Goal: Information Seeking & Learning: Understand process/instructions

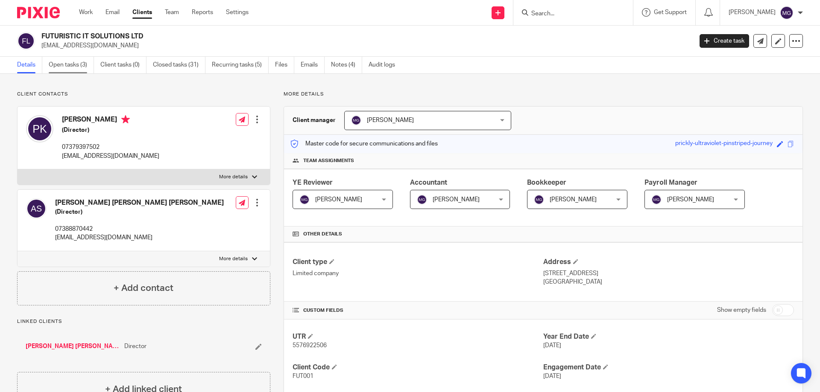
click at [73, 68] on link "Open tasks (3)" at bounding box center [71, 65] width 45 height 17
click at [22, 66] on link "Details" at bounding box center [29, 65] width 25 height 17
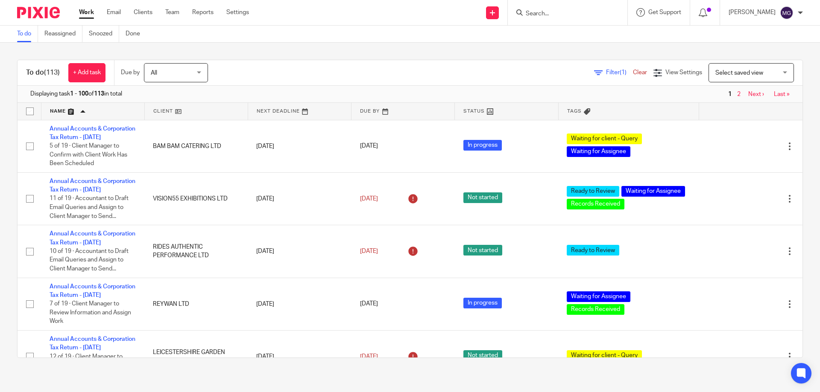
click at [302, 59] on div "To do (113) + Add task Due by All All Today Tomorrow This week Next week This m…" at bounding box center [410, 209] width 820 height 333
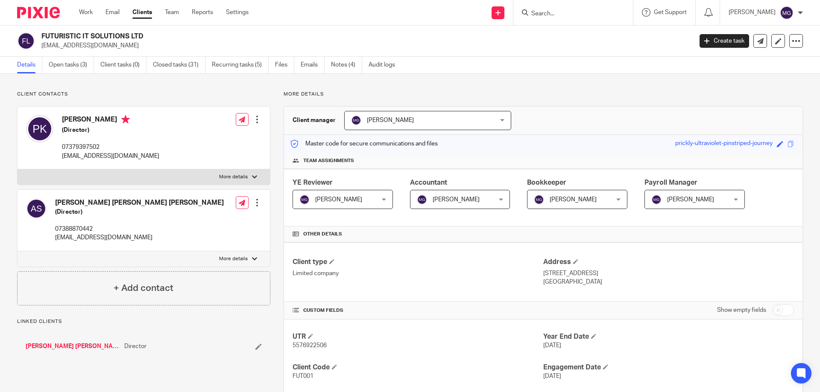
click at [82, 227] on p "07388870442" at bounding box center [139, 229] width 169 height 9
click at [222, 256] on p "More details" at bounding box center [233, 259] width 29 height 7
click at [18, 251] on input "More details" at bounding box center [17, 251] width 0 height 0
checkbox input "true"
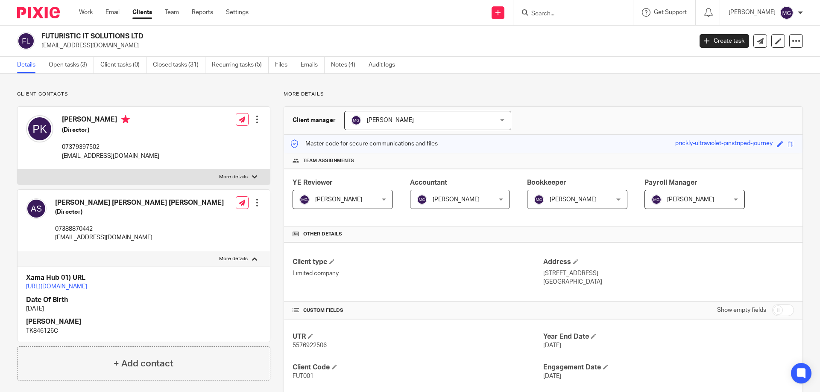
click at [41, 335] on p "TK846126C" at bounding box center [143, 331] width 235 height 9
copy p "TK846126C"
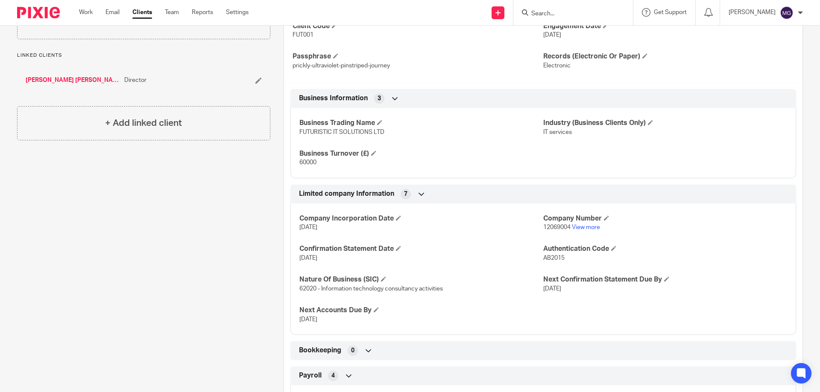
scroll to position [454, 0]
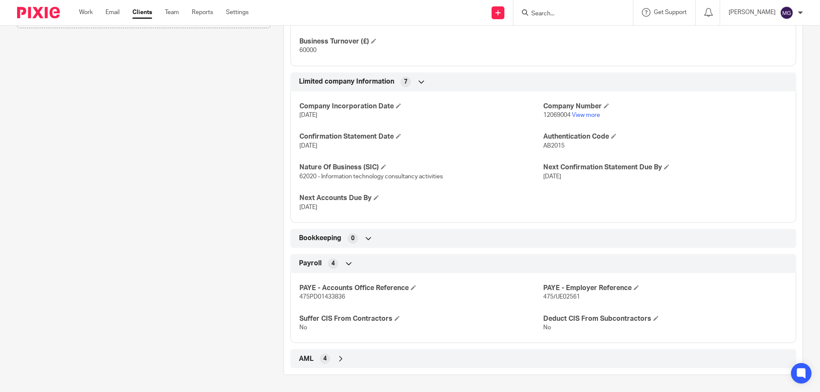
click at [170, 140] on div "Client contacts Arun Jeet Singh Sidhu (Director) 07388870442 arunsidhu111@gmail…" at bounding box center [137, 6] width 266 height 738
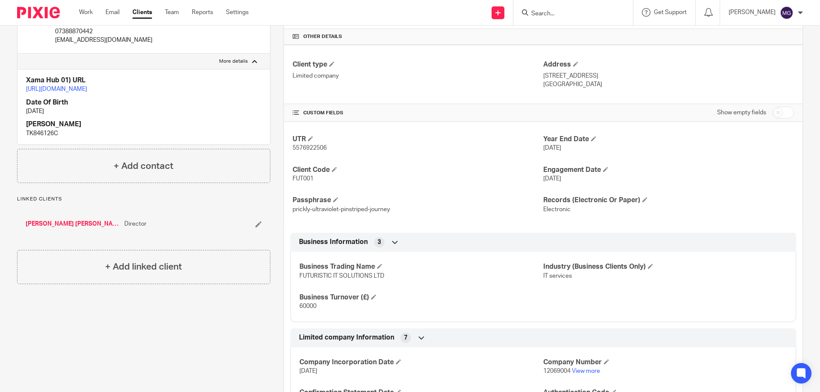
scroll to position [0, 0]
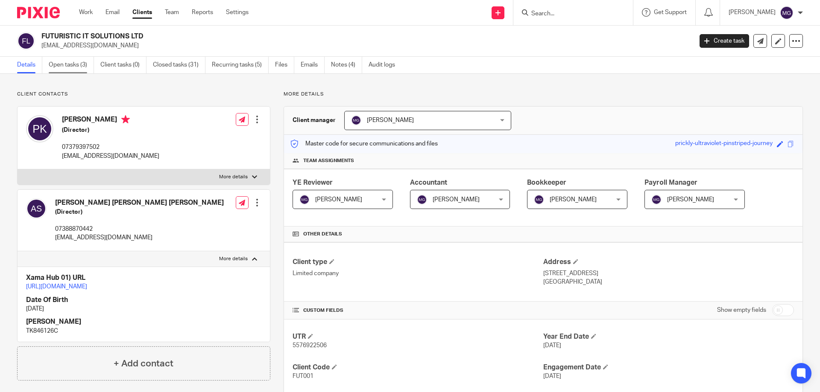
click at [67, 68] on link "Open tasks (3)" at bounding box center [71, 65] width 45 height 17
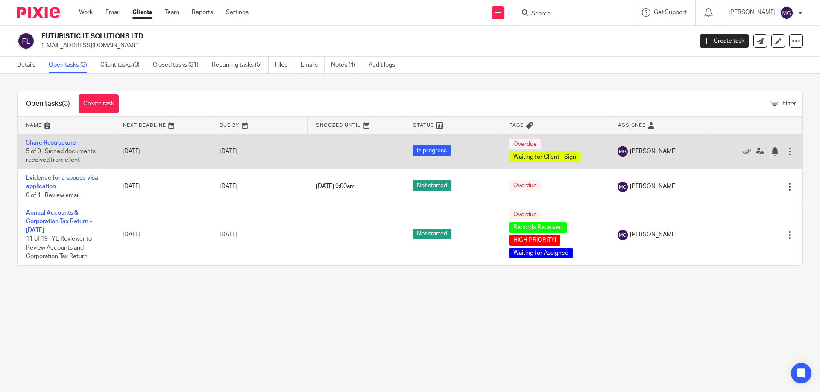
click at [40, 144] on link "Share Restructure" at bounding box center [51, 143] width 50 height 6
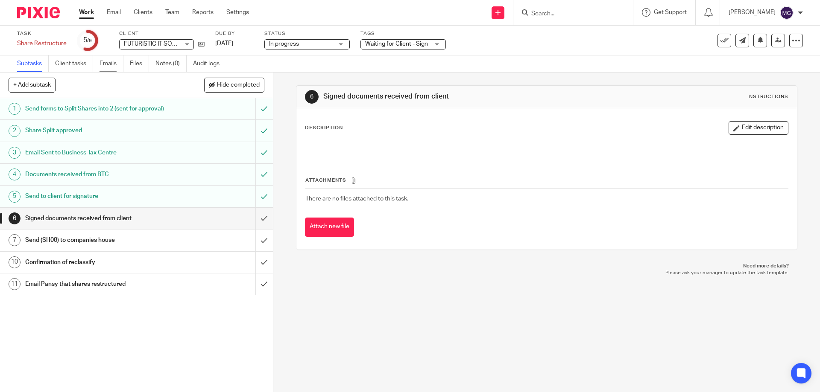
click at [103, 68] on link "Emails" at bounding box center [111, 63] width 24 height 17
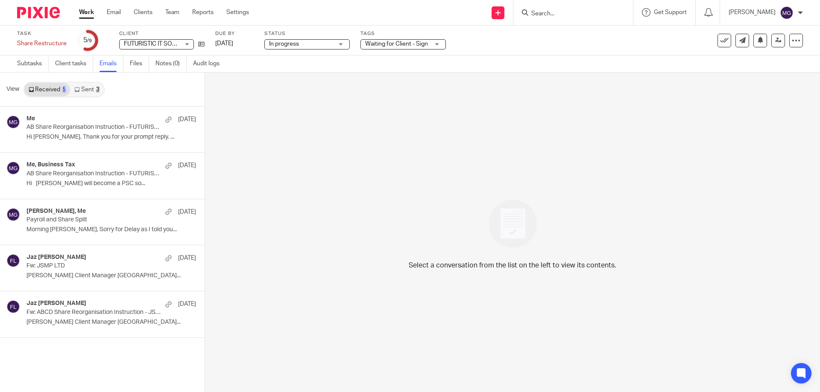
click at [86, 91] on link "Sent 3" at bounding box center [86, 90] width 33 height 14
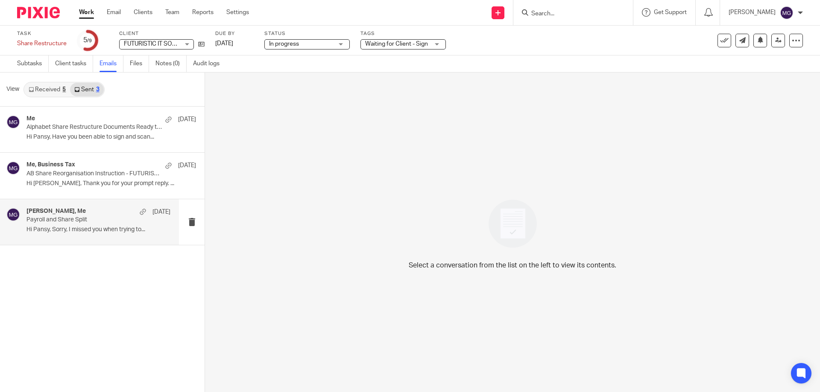
click at [115, 215] on div "pansy khurana, Me 9 Aug 2024" at bounding box center [98, 212] width 144 height 9
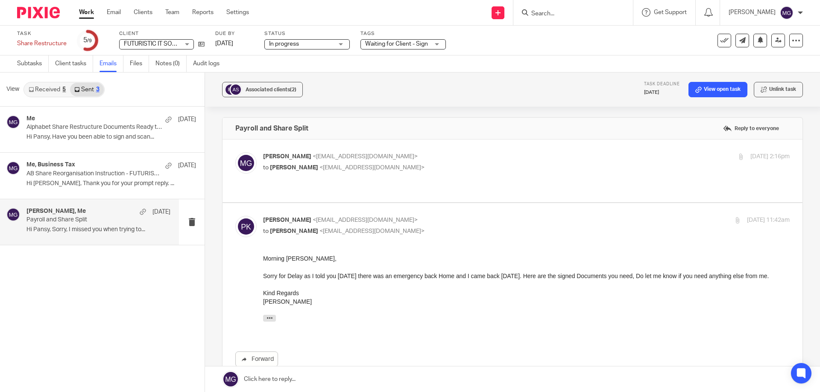
click at [416, 170] on p "to Pansy Khurana <pansykhurana@gmail.com>" at bounding box center [438, 167] width 351 height 9
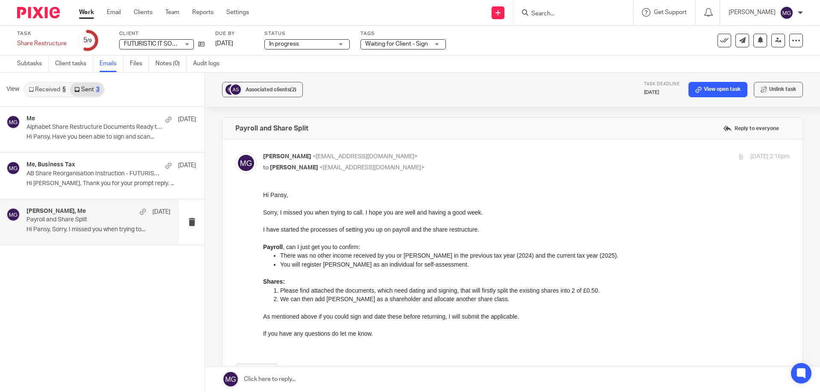
click at [415, 169] on p "to Pansy Khurana <pansykhurana@gmail.com>" at bounding box center [438, 167] width 351 height 9
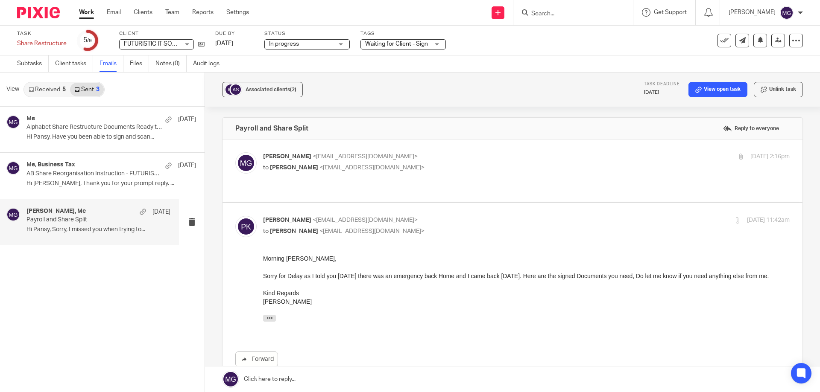
scroll to position [128, 0]
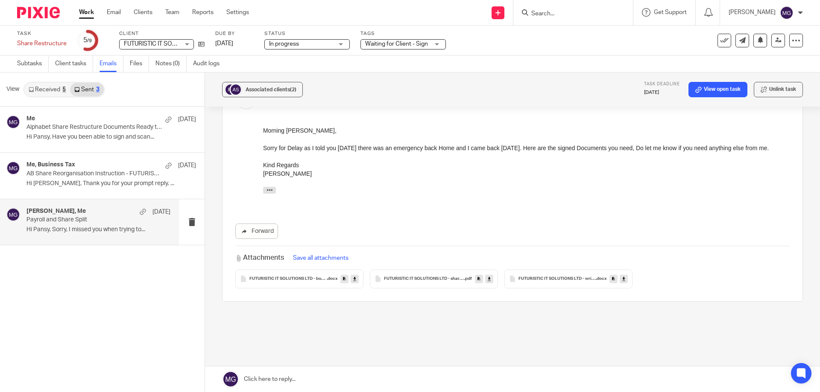
click at [288, 270] on div "FUTURISTIC IT SOLUTIONS LTD - board minutes to recommend share split subject to…" at bounding box center [299, 279] width 128 height 19
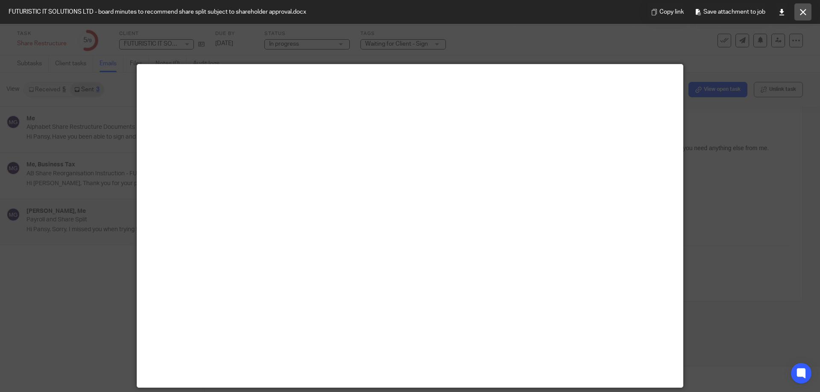
click at [797, 10] on button at bounding box center [802, 11] width 17 height 17
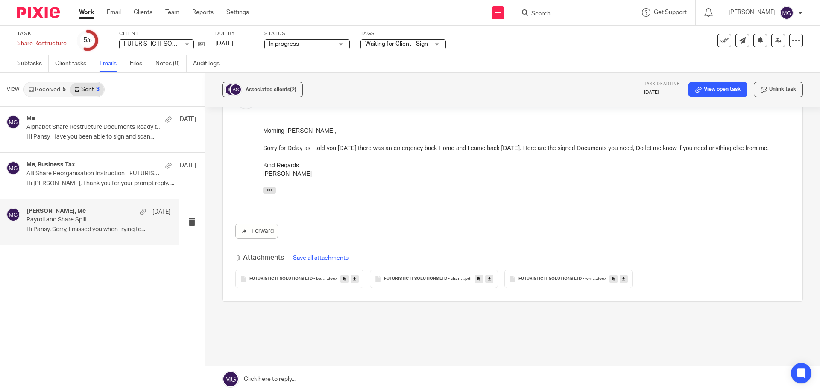
click at [410, 277] on span "FUTURISTIC IT SOLUTIONS LTD - share split summary" at bounding box center [424, 279] width 80 height 5
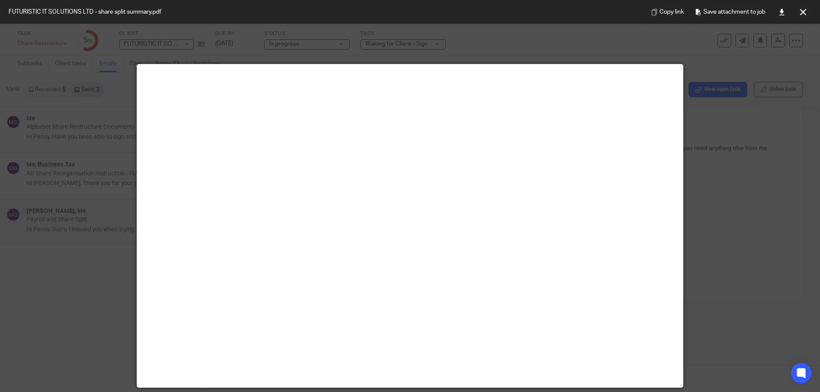
drag, startPoint x: 805, startPoint y: 10, endPoint x: 794, endPoint y: 20, distance: 14.5
click at [805, 10] on icon at bounding box center [802, 12] width 6 height 6
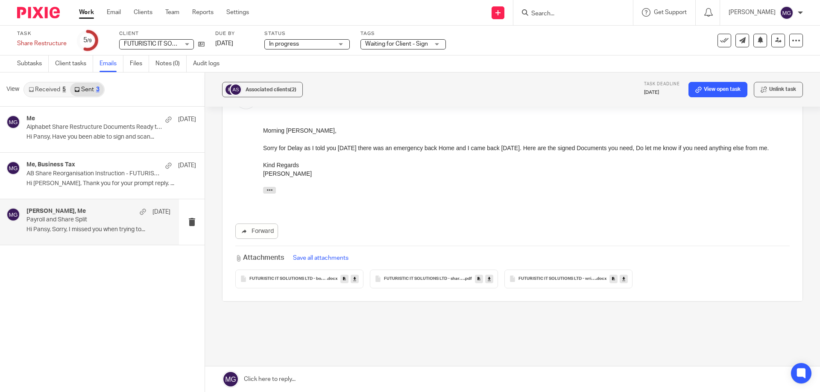
scroll to position [0, 0]
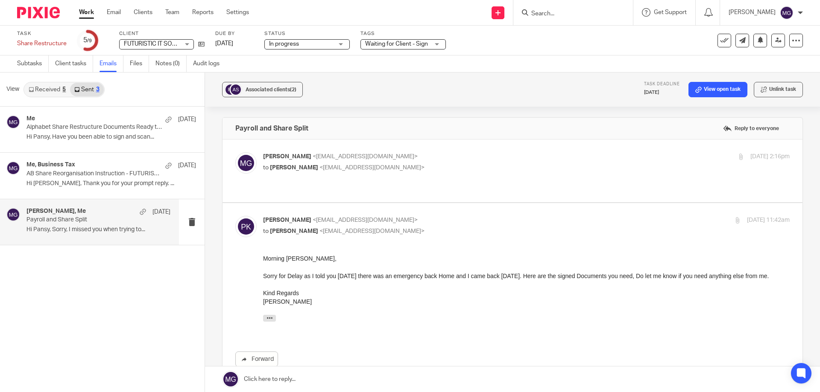
click at [326, 149] on label at bounding box center [512, 171] width 580 height 63
click at [235, 152] on input "checkbox" at bounding box center [235, 152] width 0 height 0
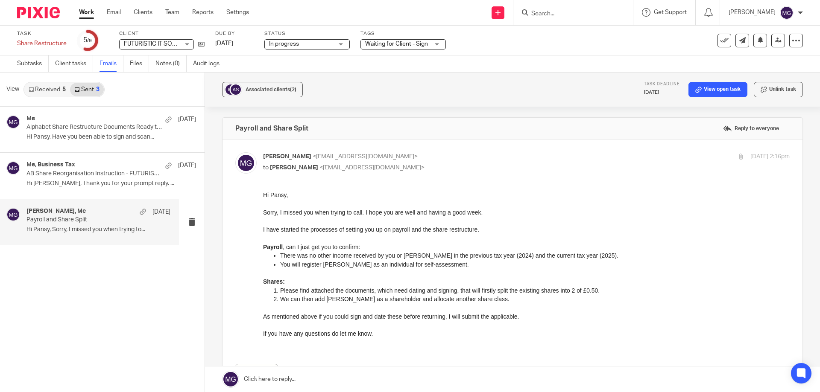
click at [360, 160] on p "Mason Graves <mgraves@taxassist.co.uk>" at bounding box center [438, 156] width 351 height 9
checkbox input "false"
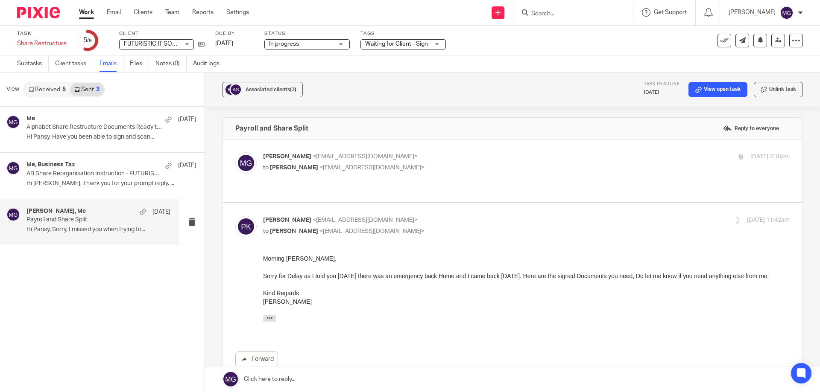
scroll to position [85, 0]
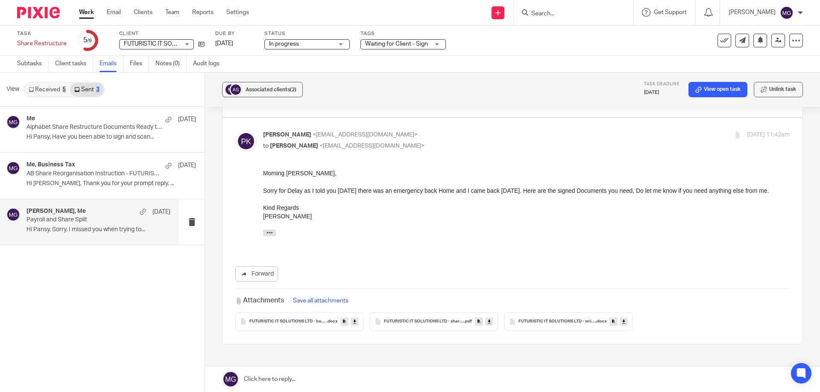
click at [395, 313] on div "FUTURISTIC IT SOLUTIONS LTD - share split summary .pdf" at bounding box center [434, 321] width 128 height 19
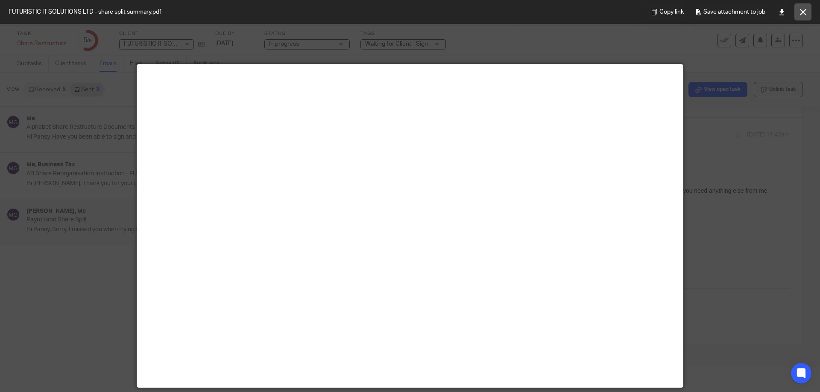
click at [809, 7] on button at bounding box center [802, 11] width 17 height 17
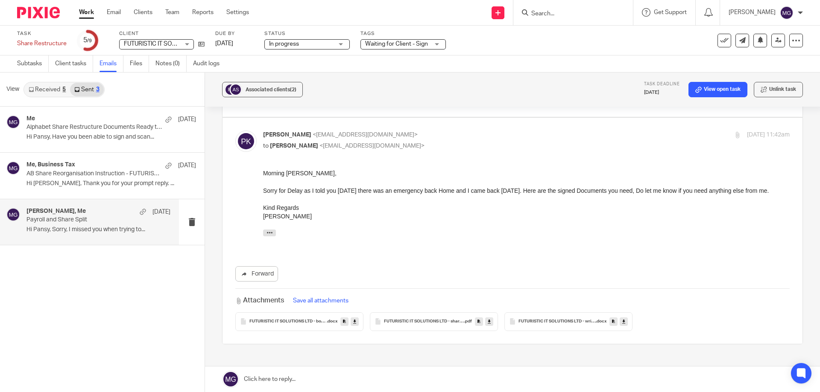
click at [569, 312] on div "FUTURISTIC IT SOLUTIONS LTD - written shareholders' resolution to split shares …" at bounding box center [568, 321] width 128 height 19
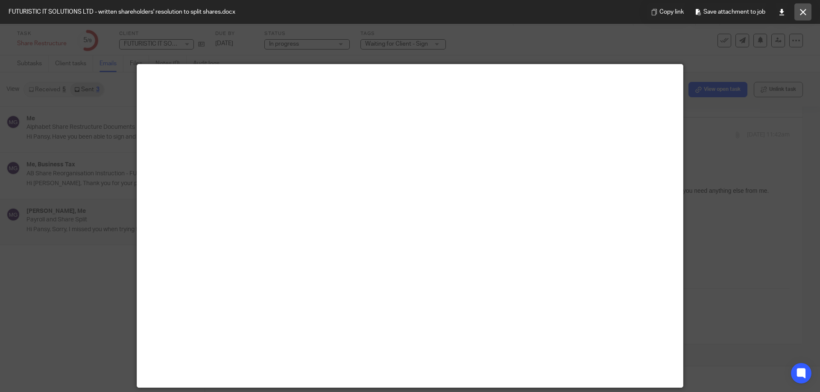
click at [806, 15] on button at bounding box center [802, 11] width 17 height 17
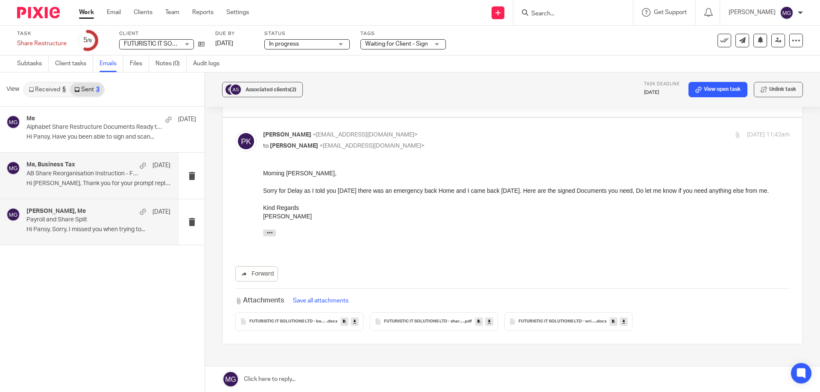
click at [78, 173] on p "AB Share Reorganisation Instruction - FUTURISTIC IT SOLUTIONS LTD" at bounding box center [83, 173] width 115 height 7
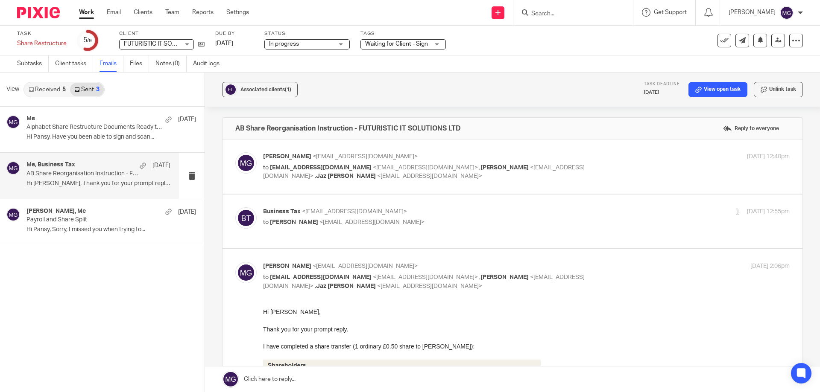
scroll to position [0, 0]
click at [480, 165] on span "Steven O'Neill" at bounding box center [504, 168] width 48 height 6
checkbox input "true"
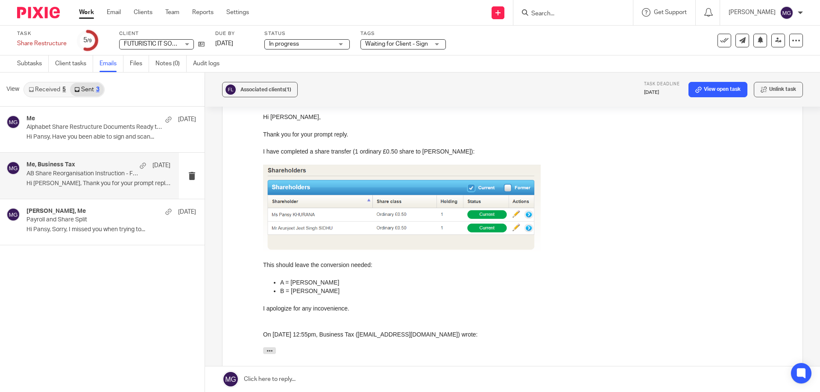
scroll to position [512, 0]
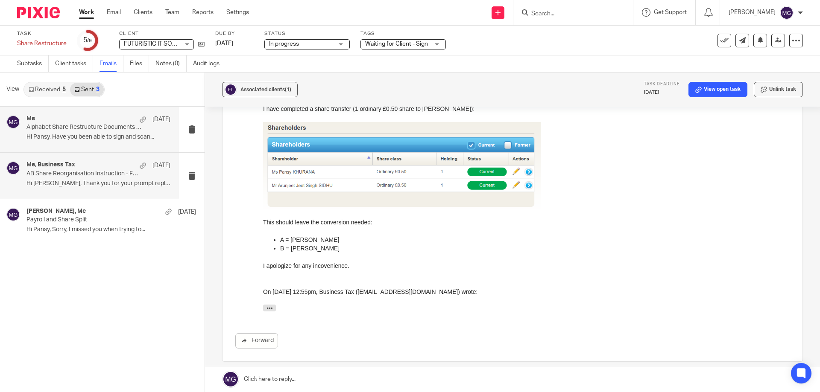
click at [52, 132] on div "Me 2 Dec Alphabet Share Restructure Documents Ready to Sign Hi Pansy, Have you …" at bounding box center [98, 129] width 144 height 29
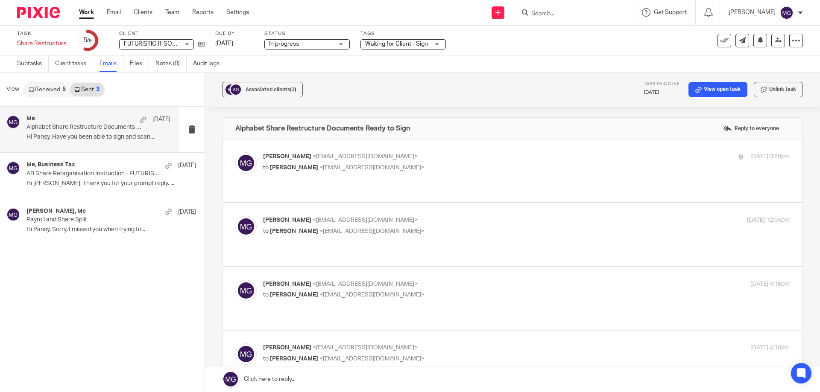
scroll to position [0, 0]
click at [423, 175] on label at bounding box center [512, 171] width 580 height 63
click at [235, 152] on input "checkbox" at bounding box center [235, 152] width 0 height 0
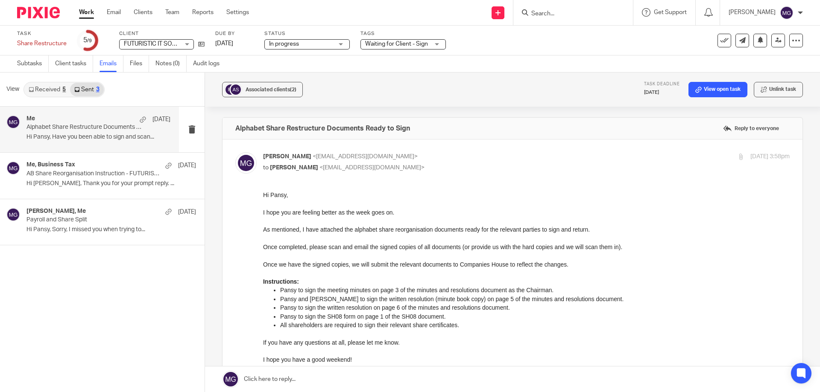
click at [423, 175] on div "Mason Graves <mgraves@taxassist.co.uk> to Pansy Khurana <pansykhurana@gmail.com…" at bounding box center [512, 312] width 554 height 321
click at [416, 160] on p "Mason Graves <mgraves@taxassist.co.uk>" at bounding box center [438, 156] width 351 height 9
checkbox input "false"
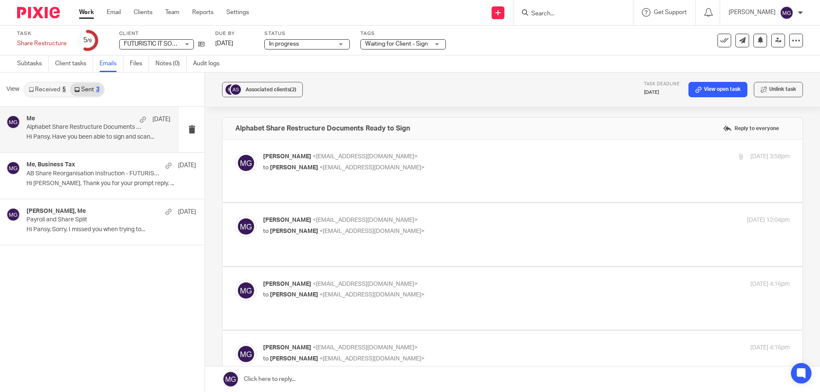
click at [381, 216] on div "Mason Graves <mgraves@taxassist.co.uk> to Pansy Khurana <pansykhurana@gmail.com>" at bounding box center [438, 226] width 351 height 20
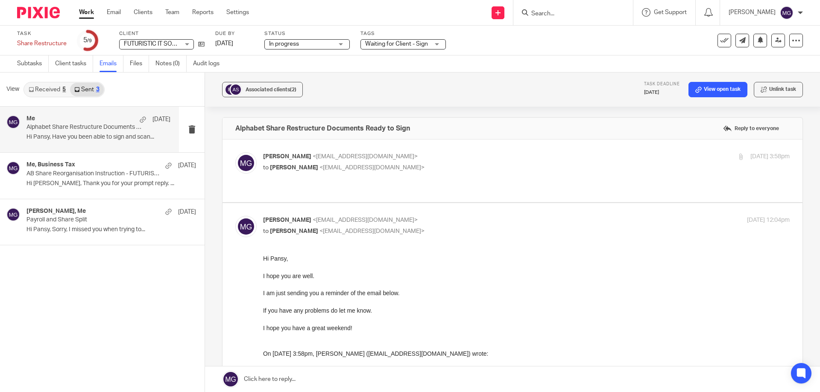
click at [401, 216] on p "Mason Graves <mgraves@taxassist.co.uk>" at bounding box center [438, 220] width 351 height 9
checkbox input "false"
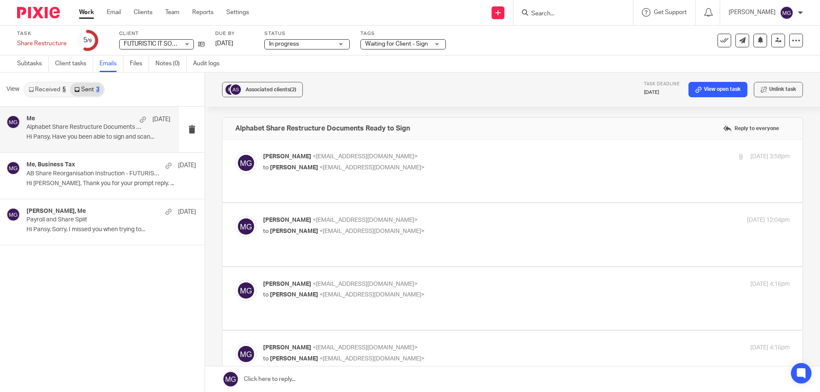
click at [407, 280] on p "Mason Graves <mgraves@taxassist.co.uk>" at bounding box center [438, 284] width 351 height 9
click at [446, 291] on p "to Pansy Khurana <pansykhurana@gmail.com>" at bounding box center [438, 295] width 351 height 9
checkbox input "false"
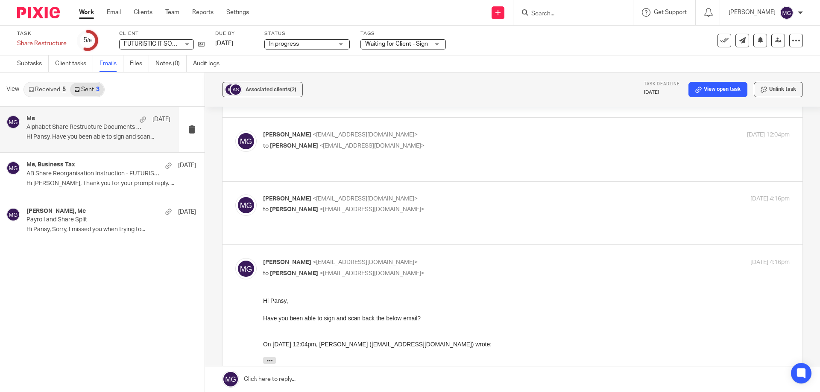
click at [449, 258] on div "Mason Graves <mgraves@taxassist.co.uk> to Pansy Khurana <pansykhurana@gmail.com…" at bounding box center [512, 337] width 554 height 158
click at [447, 258] on div "Mason Graves <mgraves@taxassist.co.uk> to Pansy Khurana <pansykhurana@gmail.com>" at bounding box center [438, 268] width 351 height 20
checkbox input "false"
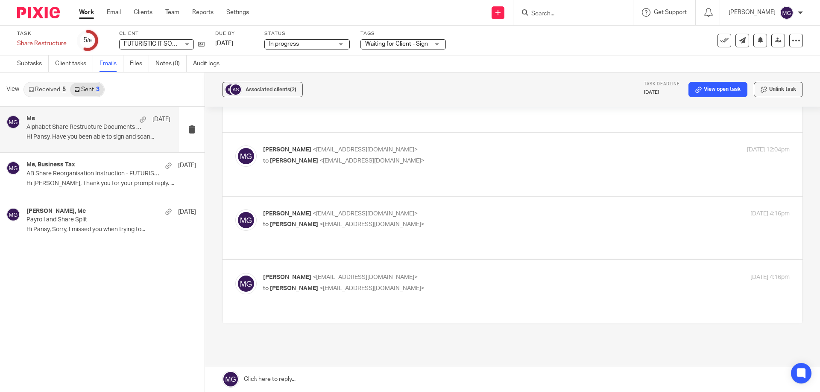
scroll to position [0, 0]
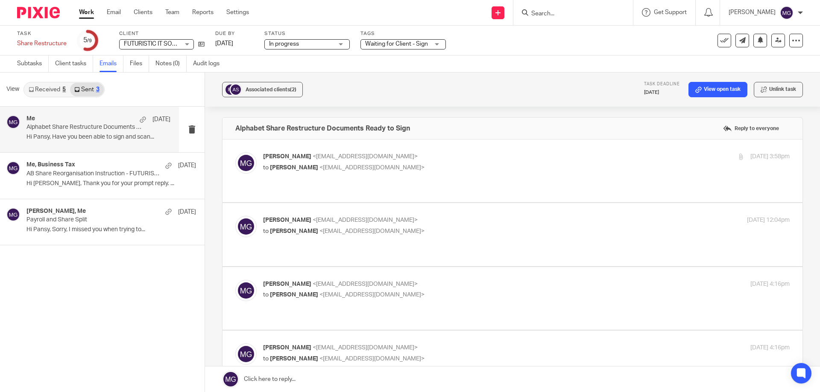
drag, startPoint x: 48, startPoint y: 95, endPoint x: 57, endPoint y: 91, distance: 9.6
click at [48, 95] on link "Received 5" at bounding box center [47, 90] width 46 height 14
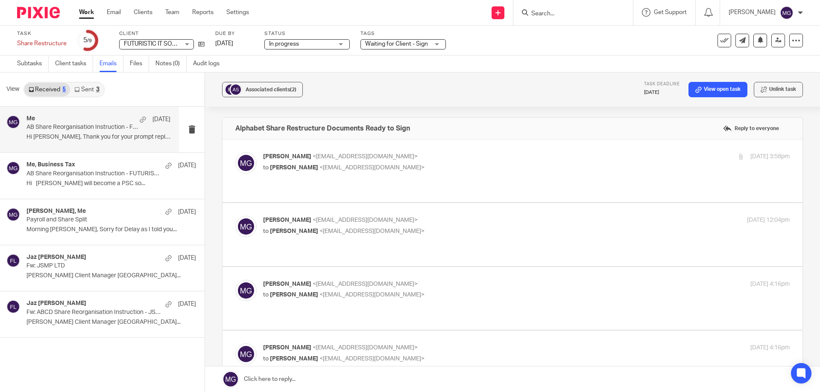
click at [43, 146] on div "Me 1 Oct AB Share Reorganisation Instruction - FUTURISTIC IT SOLUTIONS LTD Hi S…" at bounding box center [89, 130] width 179 height 46
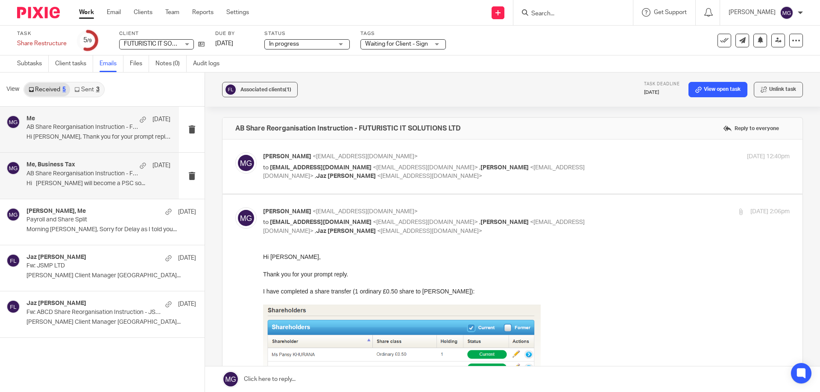
scroll to position [43, 0]
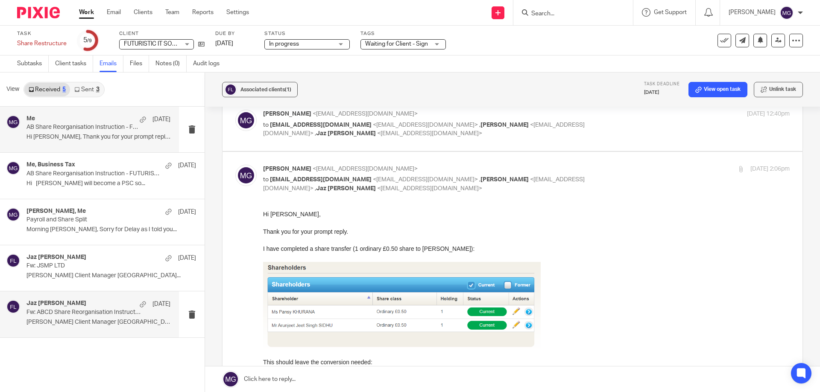
click at [90, 325] on p "Jaz Grewal Client Manager Leicester..." at bounding box center [98, 322] width 144 height 7
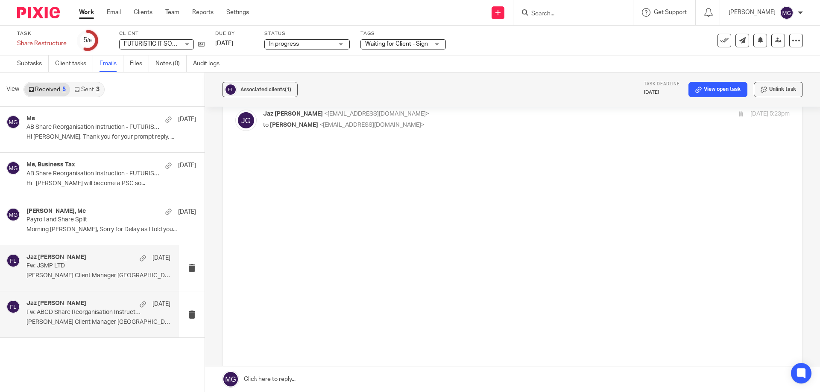
scroll to position [0, 0]
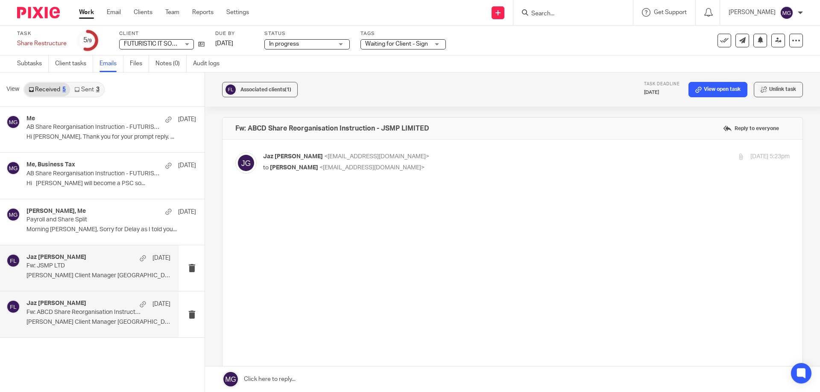
click at [62, 279] on p "Jaz Grewal Client Manager Leicester..." at bounding box center [98, 275] width 144 height 7
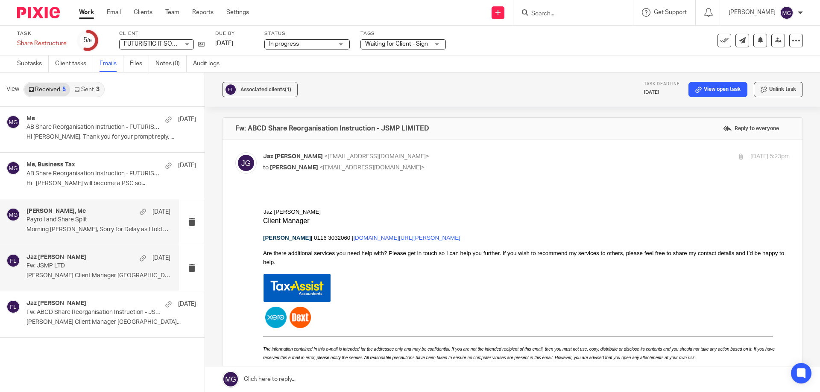
click at [70, 211] on h4 "pansy khurana, Me" at bounding box center [55, 211] width 59 height 7
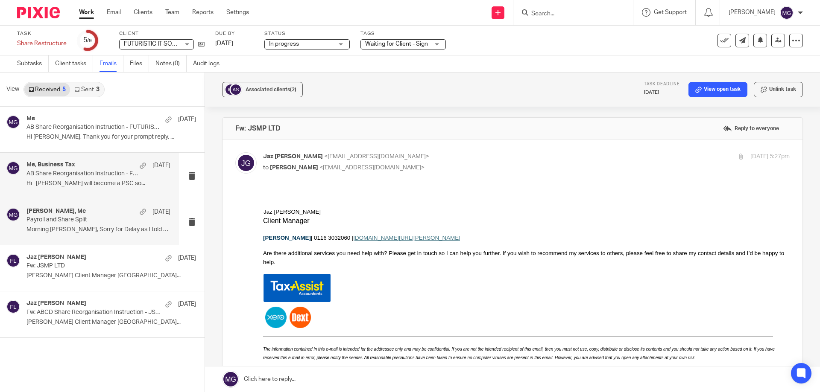
click at [75, 189] on div "Me, Business Tax 1 Oct AB Share Reorganisation Instruction - FUTURISTIC IT SOLU…" at bounding box center [98, 175] width 144 height 29
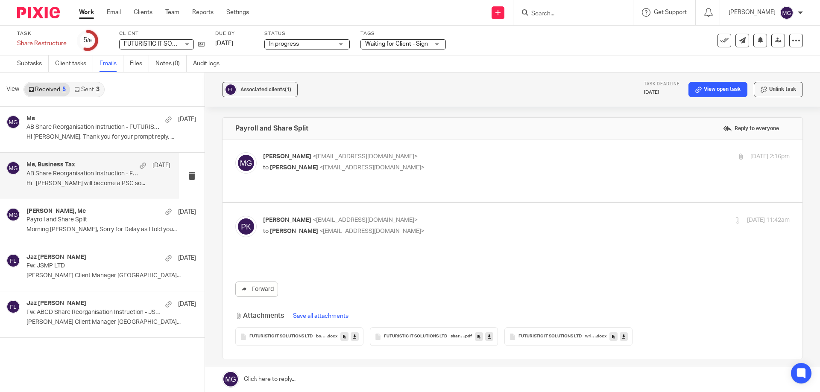
click at [76, 162] on div "Me, Business Tax 1 Oct" at bounding box center [98, 165] width 144 height 9
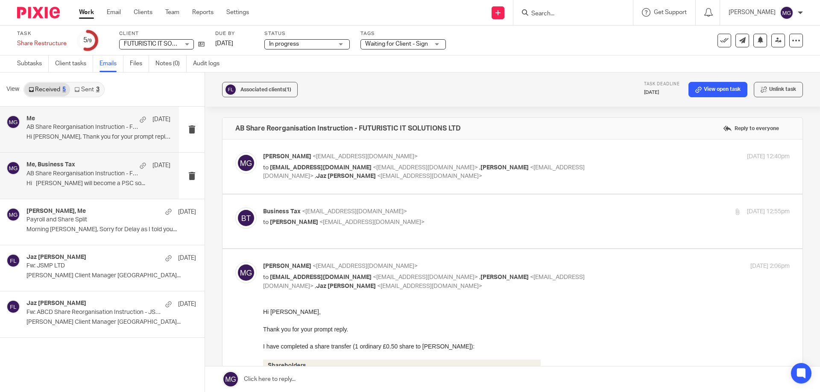
click at [75, 131] on div "Me 1 Oct AB Share Reorganisation Instruction - FUTURISTIC IT SOLUTIONS LTD Hi S…" at bounding box center [98, 129] width 144 height 29
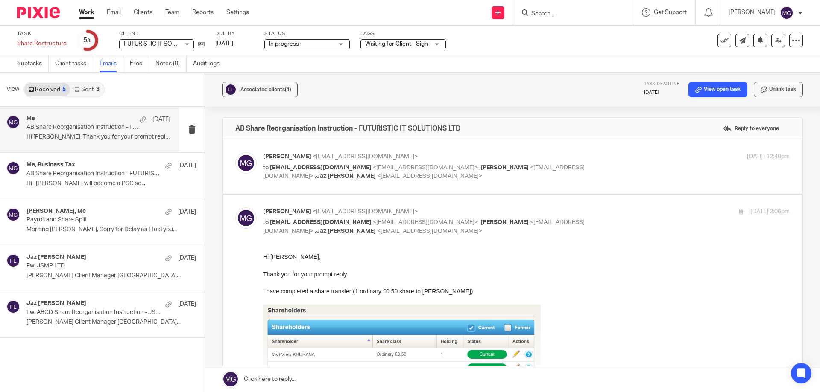
click at [588, 58] on div "Subtasks Client tasks Emails Files Notes (0) Audit logs" at bounding box center [410, 63] width 820 height 17
click at [55, 87] on link "Received 5" at bounding box center [47, 90] width 46 height 14
click at [87, 85] on link "Sent 3" at bounding box center [86, 90] width 33 height 14
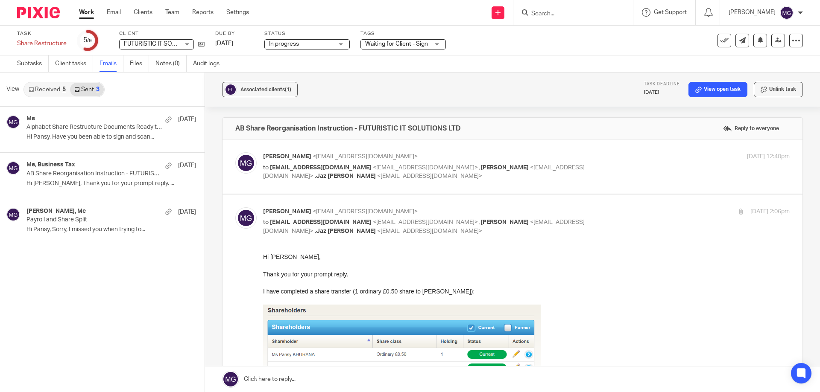
click at [53, 86] on link "Received 5" at bounding box center [47, 90] width 46 height 14
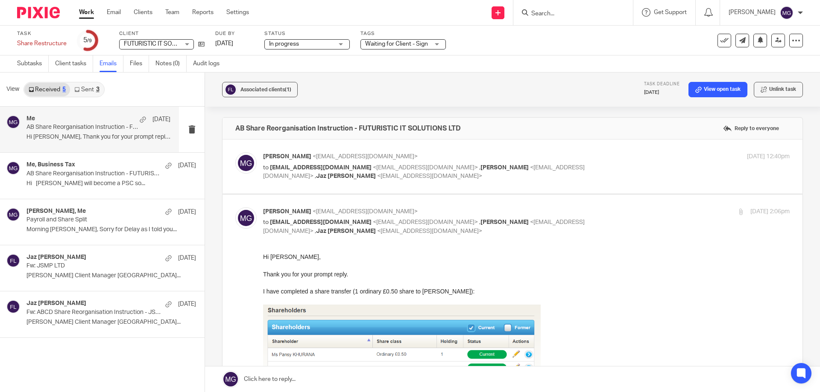
click at [59, 127] on p "AB Share Reorganisation Instruction - FUTURISTIC IT SOLUTIONS LTD" at bounding box center [83, 127] width 115 height 7
click at [64, 194] on div "Me, Business Tax 1 Oct AB Share Reorganisation Instruction - FUTURISTIC IT SOLU…" at bounding box center [89, 176] width 179 height 46
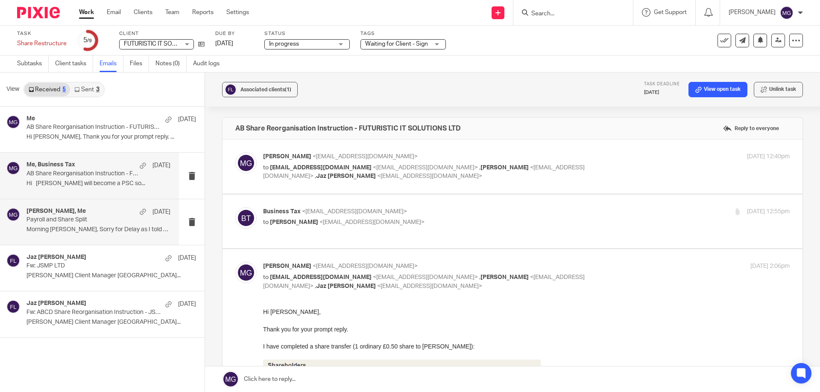
click at [68, 219] on p "Payroll and Share Split" at bounding box center [83, 219] width 115 height 7
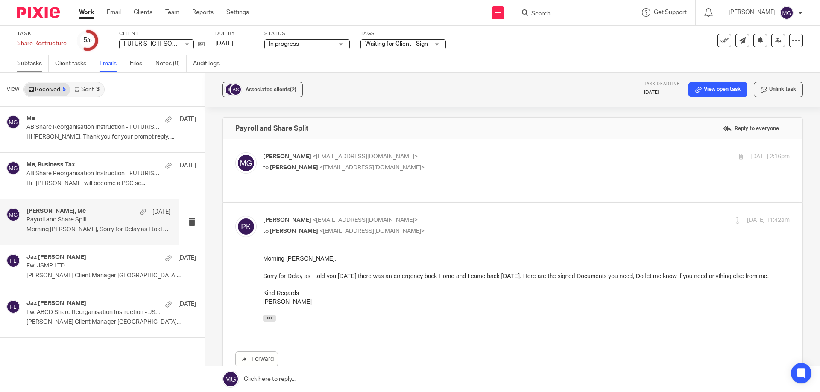
click at [29, 69] on link "Subtasks" at bounding box center [33, 63] width 32 height 17
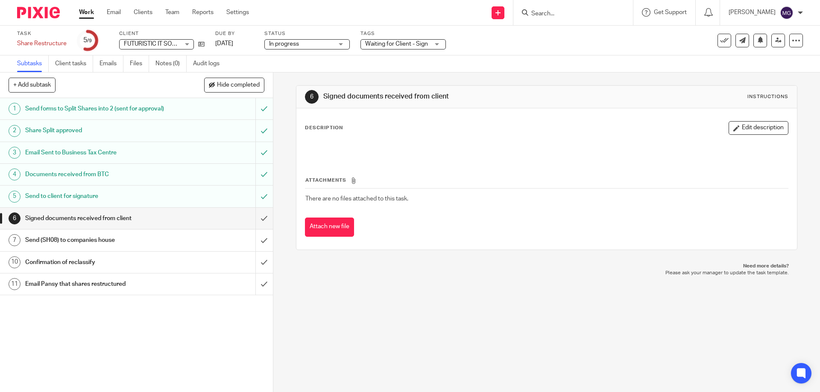
click at [573, 55] on div "Subtasks Client tasks Emails Files Notes (0) Audit logs" at bounding box center [410, 63] width 820 height 17
click at [47, 39] on div "Task Share Restructure Save Share Restructure" at bounding box center [42, 40] width 50 height 20
click at [43, 43] on div "Share Restructure Save Share Restructure" at bounding box center [42, 43] width 50 height 9
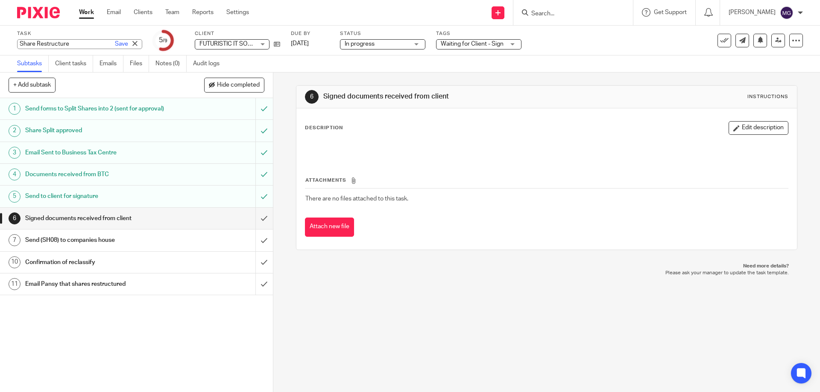
click at [26, 46] on input "Share Restructure" at bounding box center [79, 44] width 125 height 10
click at [35, 44] on input "Share Restructure" at bounding box center [79, 44] width 125 height 10
drag, startPoint x: 38, startPoint y: 42, endPoint x: 206, endPoint y: 57, distance: 168.4
click at [206, 57] on div "Task Share Restructure Save Share Restructure 5 /9 Client FUTURISTIC IT SOLUTIO…" at bounding box center [410, 49] width 820 height 47
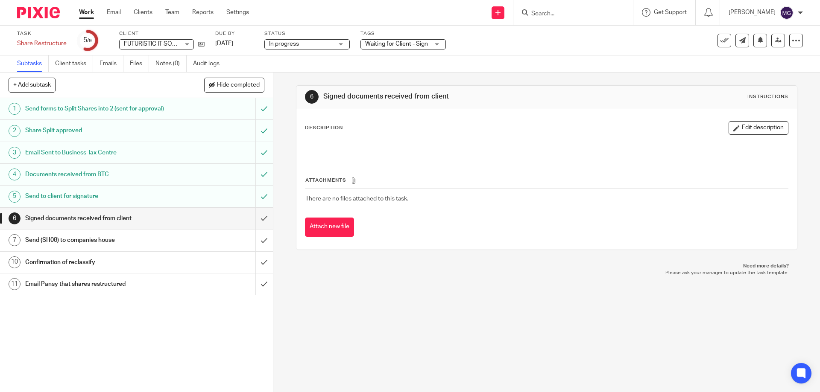
click at [622, 41] on div "Task Share Restructure Save Share Restructure 5 /9 Client FUTURISTIC IT SOLUTIO…" at bounding box center [344, 40] width 654 height 20
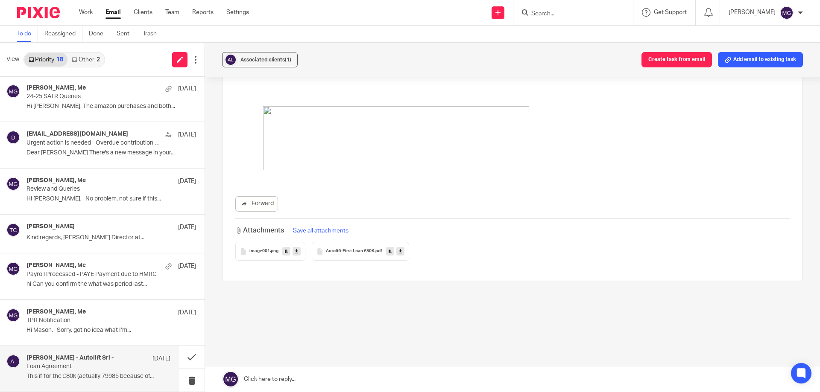
click at [385, 30] on div "To do Reassigned Done Sent Trash" at bounding box center [410, 34] width 820 height 17
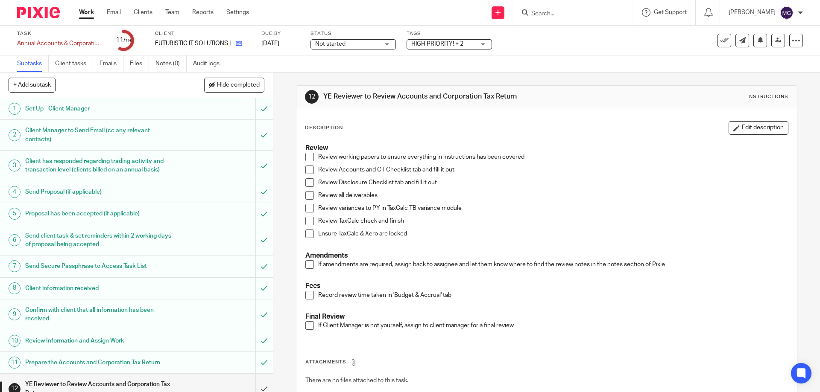
scroll to position [128, 0]
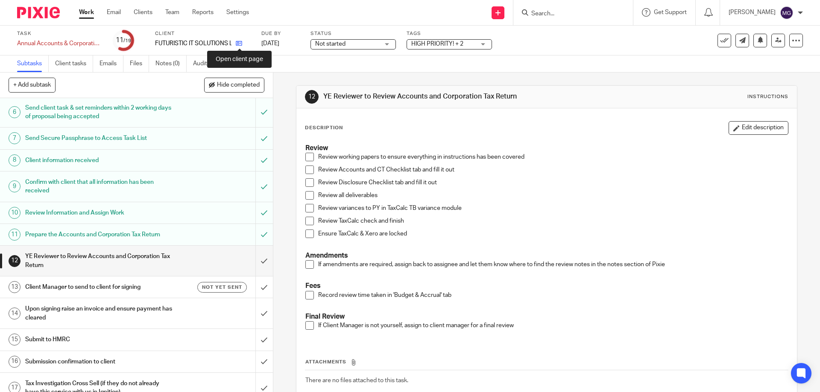
click at [239, 46] on icon at bounding box center [239, 43] width 6 height 6
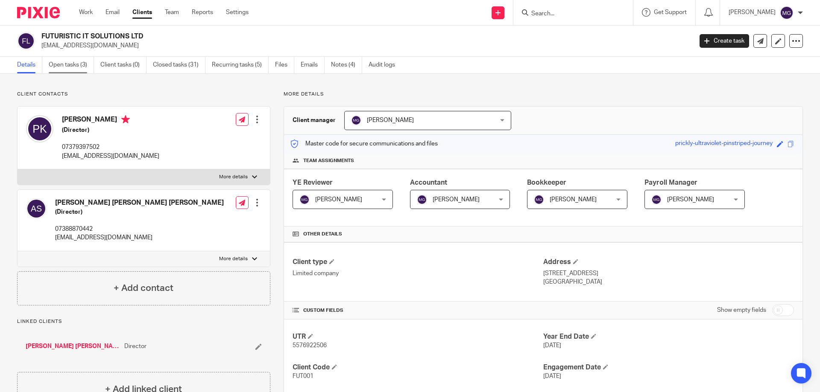
click at [67, 68] on link "Open tasks (3)" at bounding box center [71, 65] width 45 height 17
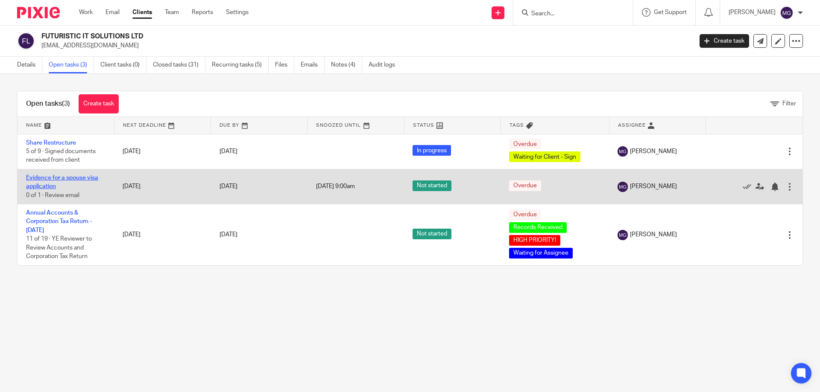
click at [48, 179] on link "Evidence for a spouse visa application" at bounding box center [62, 182] width 72 height 15
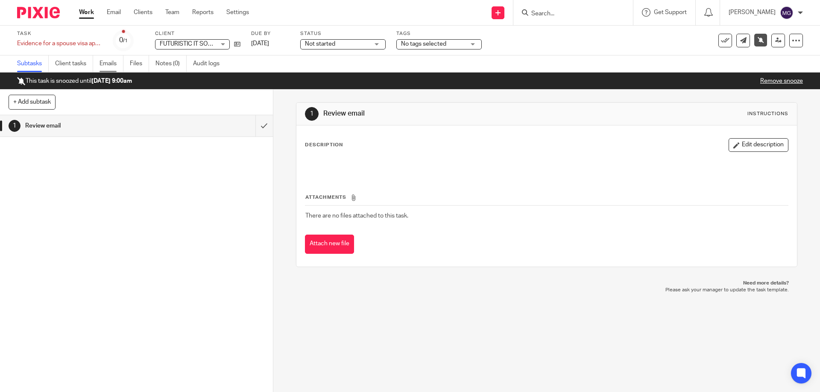
click at [106, 62] on link "Emails" at bounding box center [111, 63] width 24 height 17
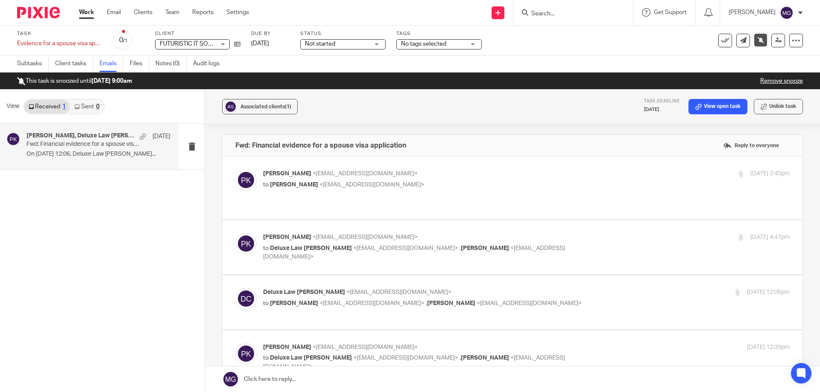
click at [375, 182] on span "<mgraves@taxassist.co.uk>" at bounding box center [371, 185] width 105 height 6
checkbox input "true"
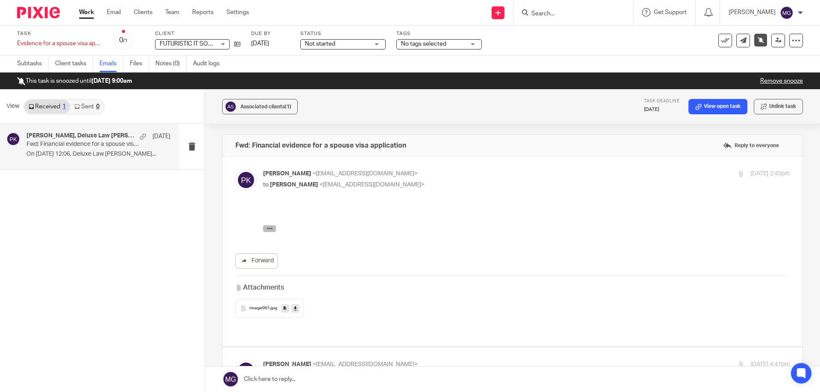
drag, startPoint x: 266, startPoint y: 227, endPoint x: 607, endPoint y: 387, distance: 376.7
click at [266, 227] on icon "button" at bounding box center [269, 228] width 6 height 6
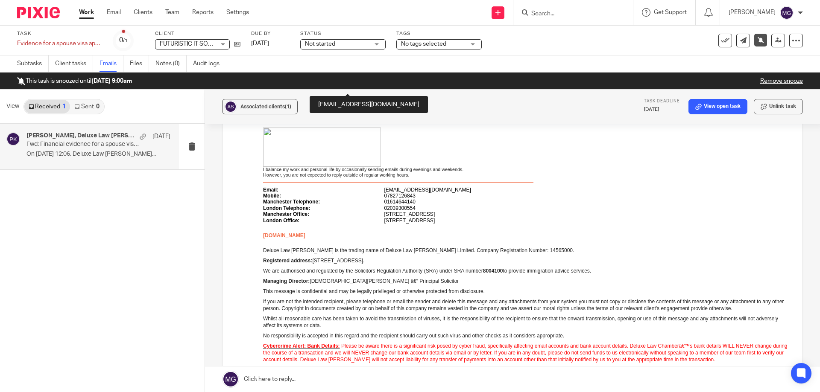
scroll to position [768, 0]
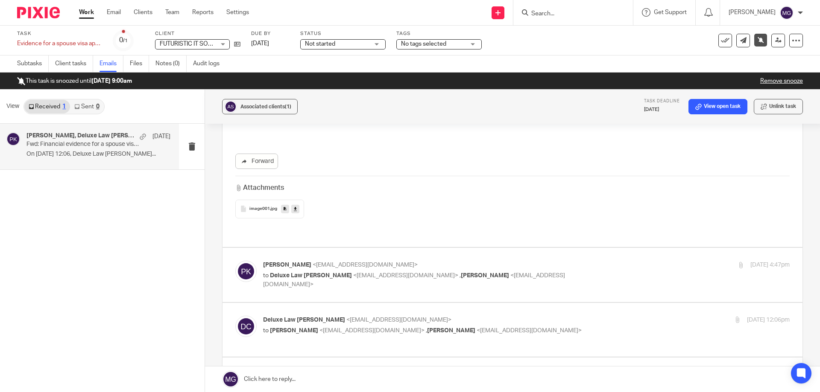
click at [378, 273] on span "<info@deluxelawchambers.co.uk>" at bounding box center [405, 276] width 105 height 6
checkbox input "true"
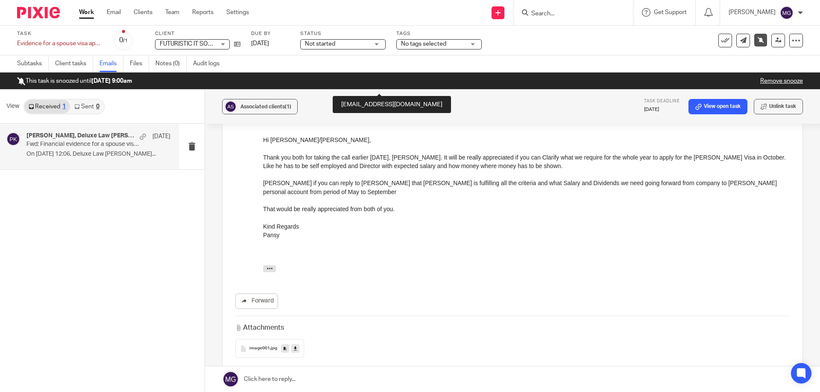
scroll to position [1110, 0]
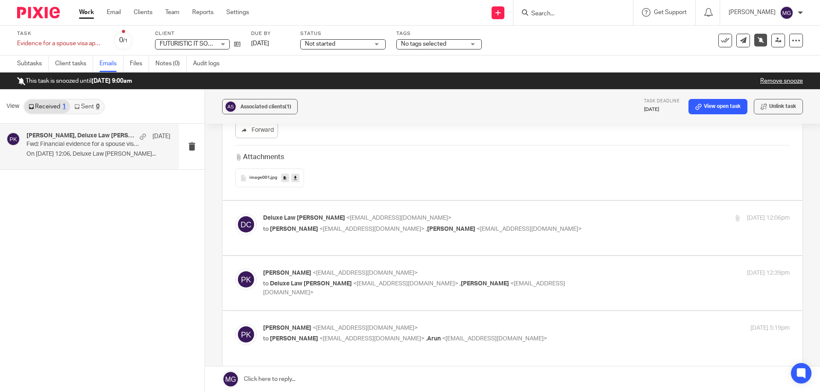
click at [361, 215] on span "<info@deluxelawchambers.co.uk>" at bounding box center [398, 218] width 105 height 6
checkbox input "true"
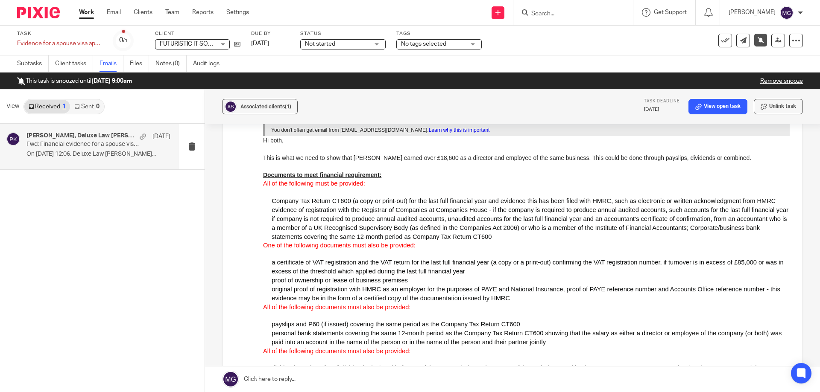
scroll to position [1323, 0]
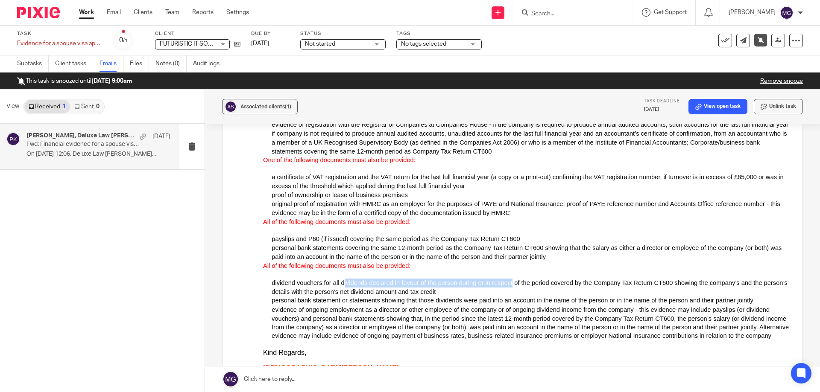
drag, startPoint x: 371, startPoint y: 290, endPoint x: 514, endPoint y: 289, distance: 143.0
click at [514, 289] on span "dividend vouchers for all dividends declared in favour of the person during or …" at bounding box center [529, 288] width 516 height 16
click at [480, 297] on p "· dividend vouchers for all dividends declared in favour of the person during o…" at bounding box center [530, 288] width 518 height 18
click at [660, 295] on span "dividend vouchers for all dividends declared in favour of the person during or …" at bounding box center [529, 288] width 516 height 16
click at [643, 297] on p "· dividend vouchers for all dividends declared in favour of the person during o…" at bounding box center [530, 288] width 518 height 18
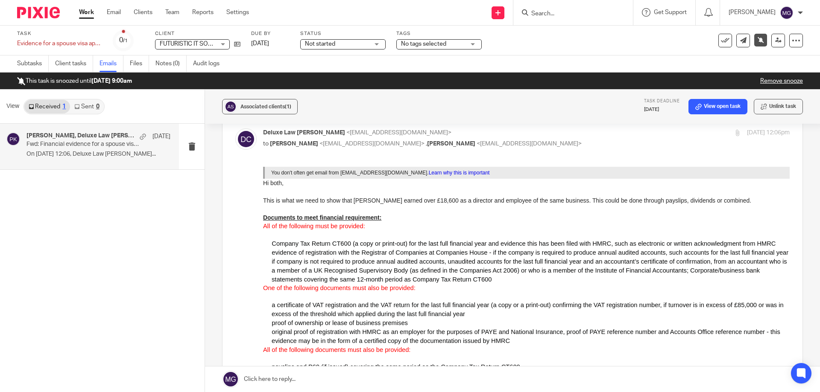
scroll to position [1238, 0]
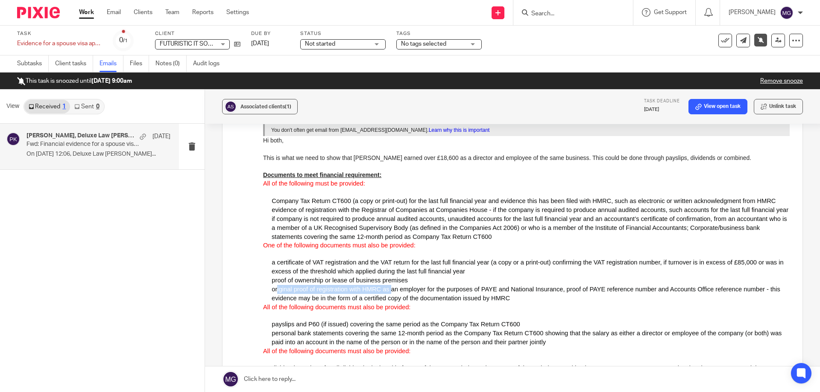
drag, startPoint x: 278, startPoint y: 299, endPoint x: 393, endPoint y: 299, distance: 114.8
click at [393, 299] on span "original proof of registration with HMRC as an employer for the purposes of PAY…" at bounding box center [525, 294] width 508 height 16
click at [480, 302] on span "original proof of registration with HMRC as an employer for the purposes of PAY…" at bounding box center [525, 294] width 508 height 16
drag, startPoint x: 303, startPoint y: 309, endPoint x: 370, endPoint y: 309, distance: 67.9
click at [370, 302] on span "original proof of registration with HMRC as an employer for the purposes of PAY…" at bounding box center [525, 294] width 508 height 16
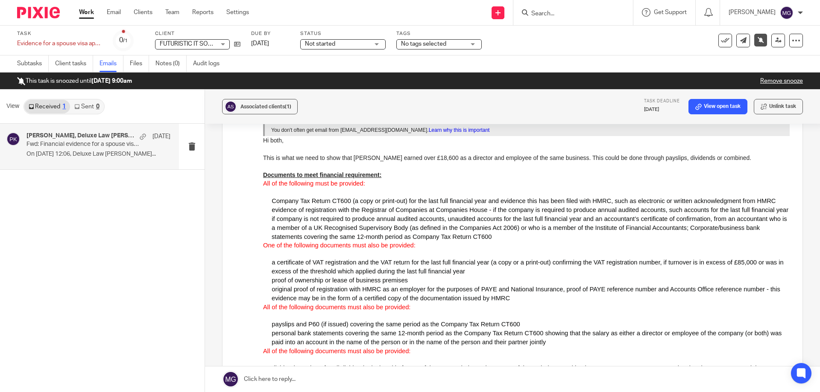
click at [442, 312] on p "All of the following documents must also be provided:" at bounding box center [526, 307] width 526 height 9
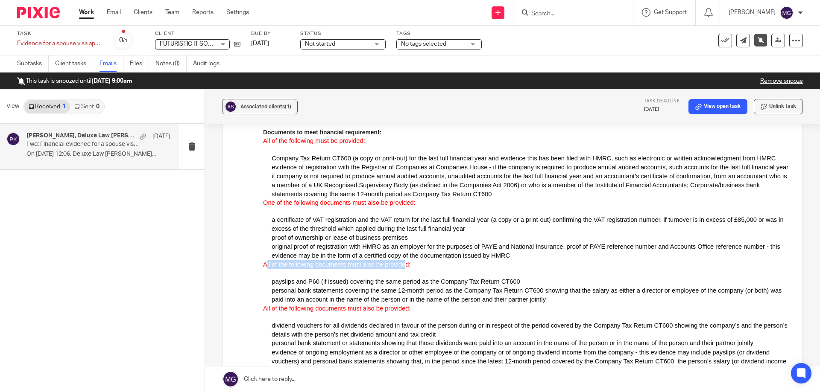
drag, startPoint x: 267, startPoint y: 273, endPoint x: 404, endPoint y: 276, distance: 137.5
click at [404, 268] on span "All of the following documents must also be provided:" at bounding box center [336, 264] width 147 height 7
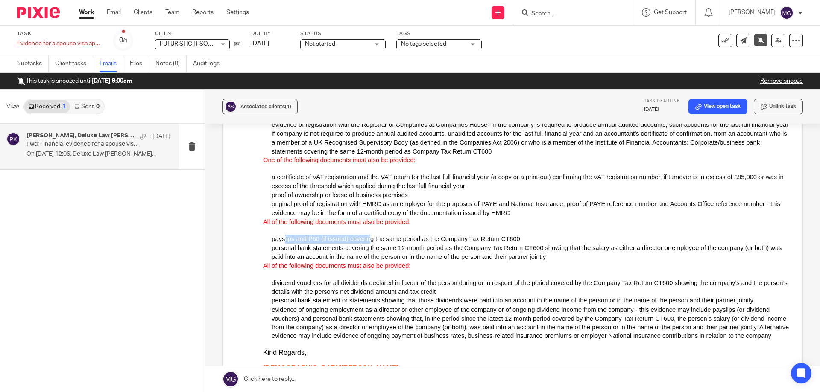
drag, startPoint x: 284, startPoint y: 248, endPoint x: 369, endPoint y: 262, distance: 86.1
click at [369, 242] on span "payslips and P60 (if issued) covering the same period as the Company Tax Return…" at bounding box center [395, 239] width 248 height 7
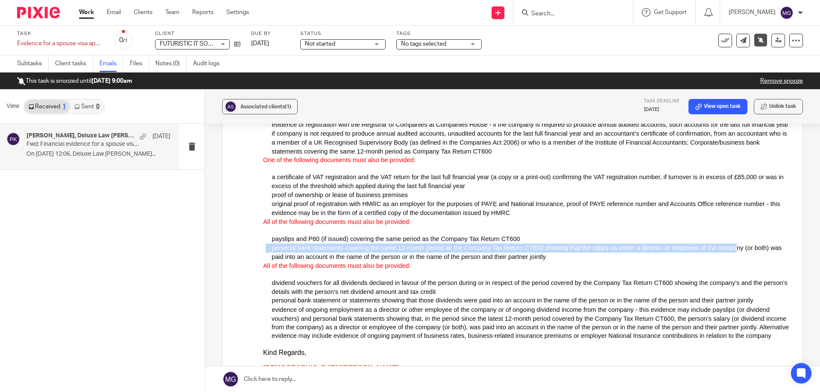
drag, startPoint x: 269, startPoint y: 259, endPoint x: 736, endPoint y: 259, distance: 466.5
click at [736, 259] on p "· personal bank statements covering the same 12-month period as the Company Tax…" at bounding box center [530, 253] width 518 height 18
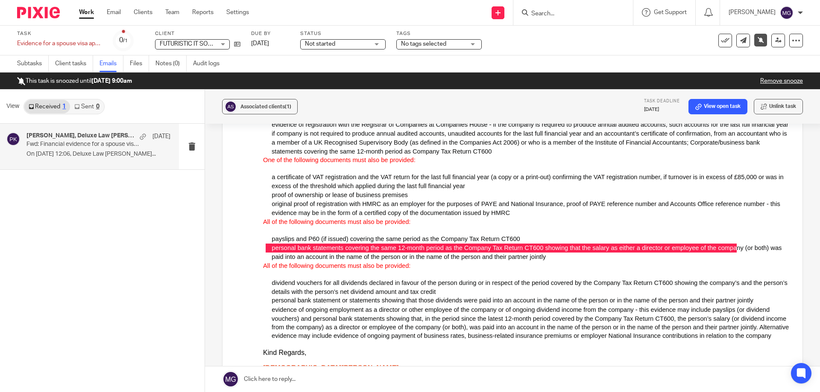
drag, startPoint x: 523, startPoint y: 296, endPoint x: 397, endPoint y: 276, distance: 127.9
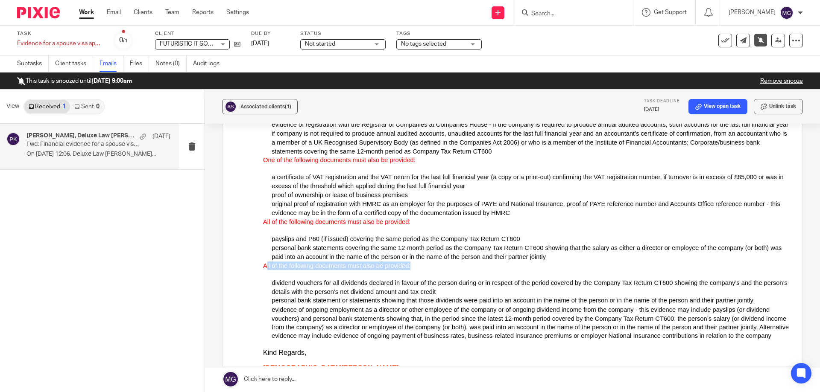
drag, startPoint x: 413, startPoint y: 274, endPoint x: 265, endPoint y: 278, distance: 148.2
click at [265, 270] on p "All of the following documents must also be provided:" at bounding box center [526, 266] width 526 height 9
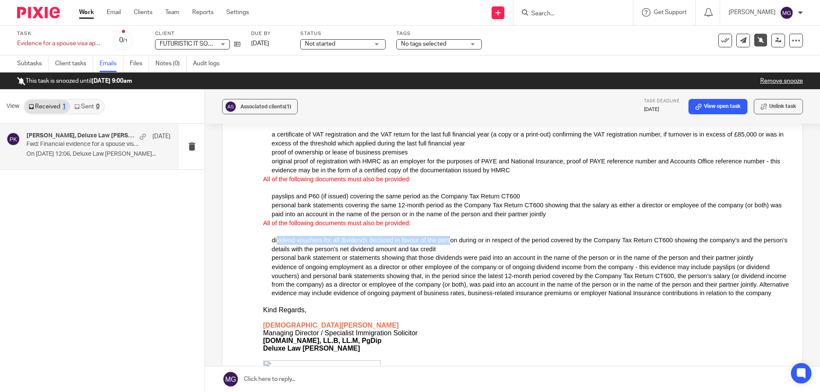
drag, startPoint x: 277, startPoint y: 250, endPoint x: 453, endPoint y: 249, distance: 175.4
click at [453, 249] on span "dividend vouchers for all dividends declared in favour of the person during or …" at bounding box center [529, 245] width 516 height 16
click at [464, 254] on p "· dividend vouchers for all dividends declared in favour of the person during o…" at bounding box center [530, 245] width 518 height 18
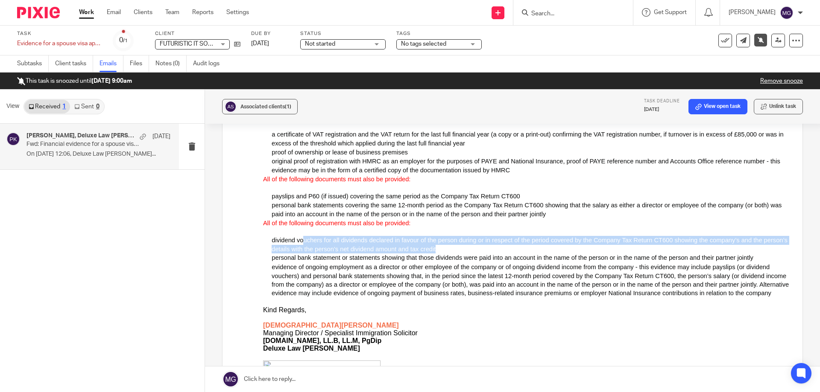
drag, startPoint x: 478, startPoint y: 261, endPoint x: 303, endPoint y: 248, distance: 175.1
click at [303, 248] on p "· dividend vouchers for all dividends declared in favour of the person during o…" at bounding box center [530, 245] width 518 height 18
click at [473, 254] on p "· dividend vouchers for all dividends declared in favour of the person during o…" at bounding box center [530, 245] width 518 height 18
drag, startPoint x: 274, startPoint y: 247, endPoint x: 467, endPoint y: 260, distance: 193.0
click at [467, 254] on p "· dividend vouchers for all dividends declared in favour of the person during o…" at bounding box center [530, 245] width 518 height 18
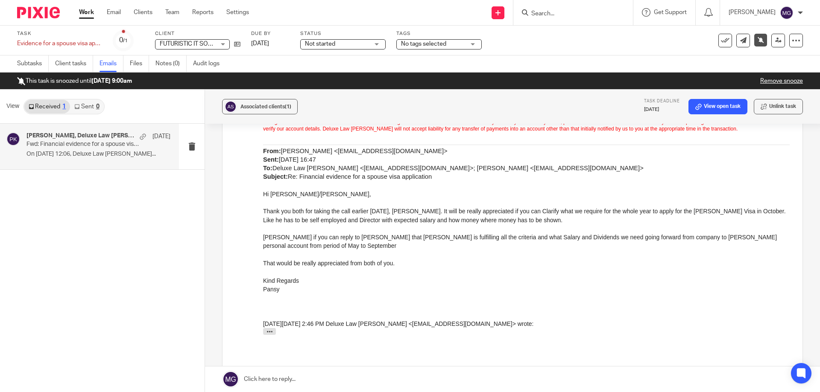
scroll to position [2049, 0]
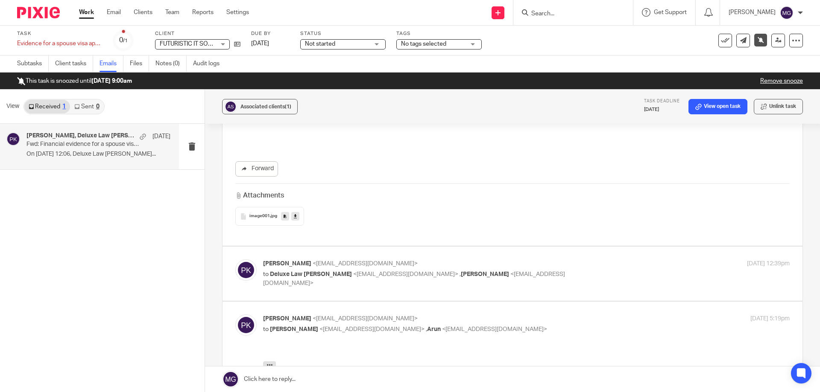
click at [348, 256] on body "Work Email Clients Team Reports Settings Work Email Clients Team Reports Settin…" at bounding box center [410, 196] width 820 height 392
click at [395, 260] on p "pansy khurana <pansykhurana@gmail.com>" at bounding box center [438, 264] width 351 height 9
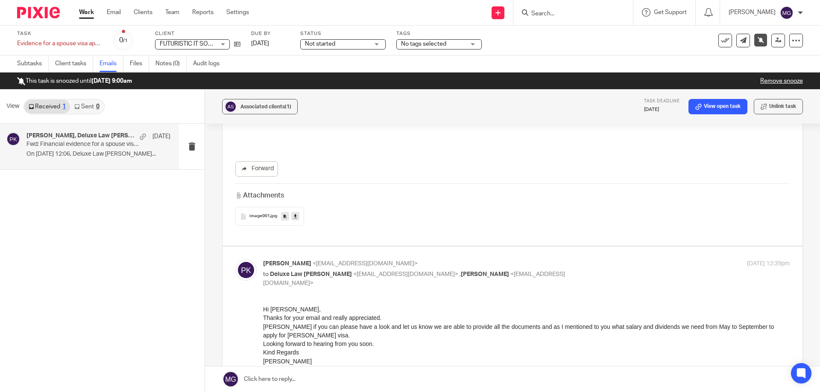
scroll to position [0, 0]
click at [586, 260] on p "pansy khurana <pansykhurana@gmail.com>" at bounding box center [438, 264] width 351 height 9
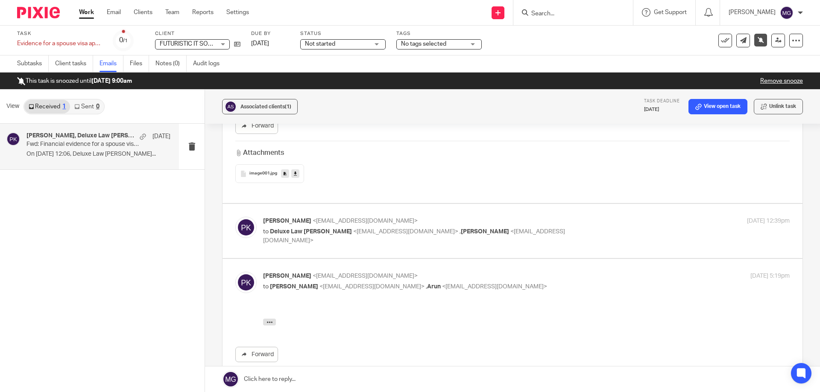
scroll to position [2134, 0]
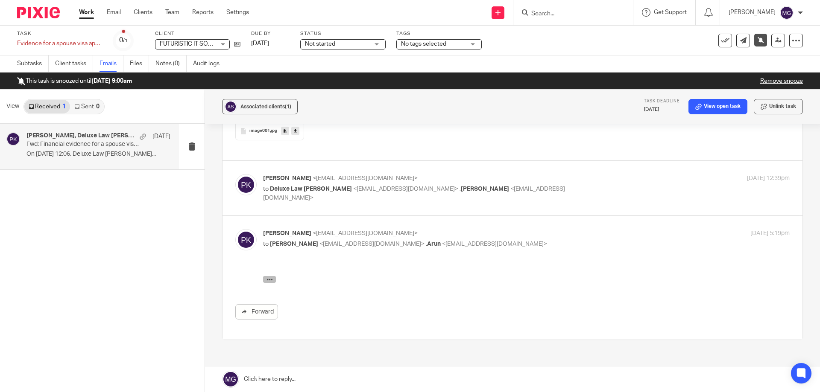
click at [267, 278] on icon "button" at bounding box center [269, 279] width 6 height 6
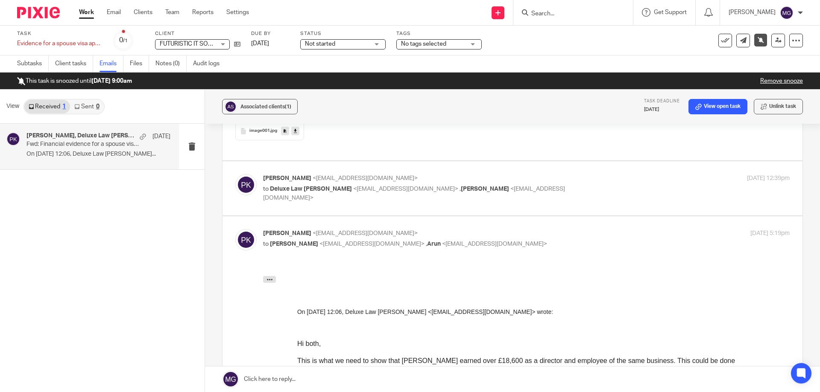
click at [269, 274] on div at bounding box center [526, 271] width 526 height 9
click at [268, 277] on icon "button" at bounding box center [269, 279] width 6 height 6
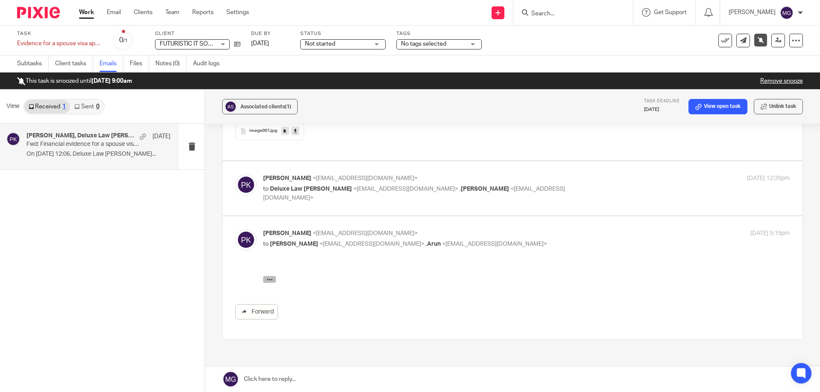
click at [268, 277] on icon "button" at bounding box center [269, 279] width 6 height 6
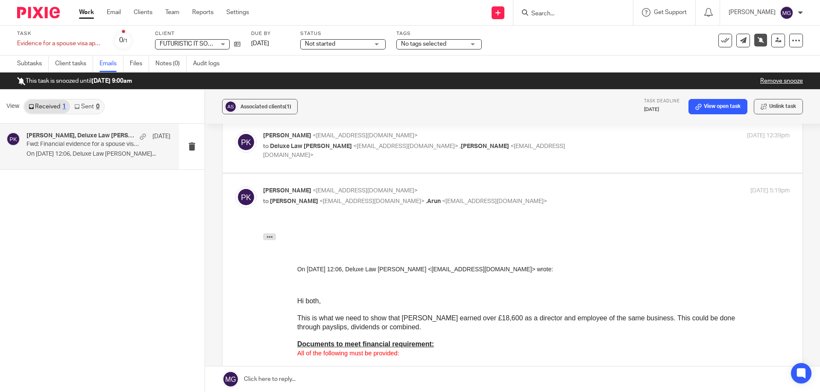
scroll to position [2092, 0]
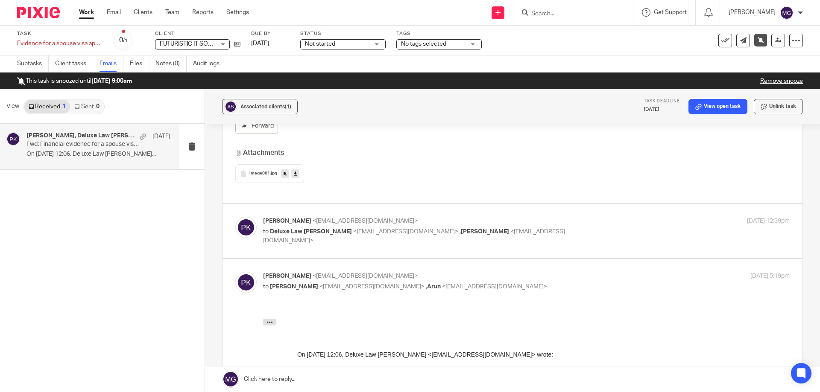
click at [353, 229] on span "<info@deluxelawchambers.co.uk>" at bounding box center [405, 232] width 105 height 6
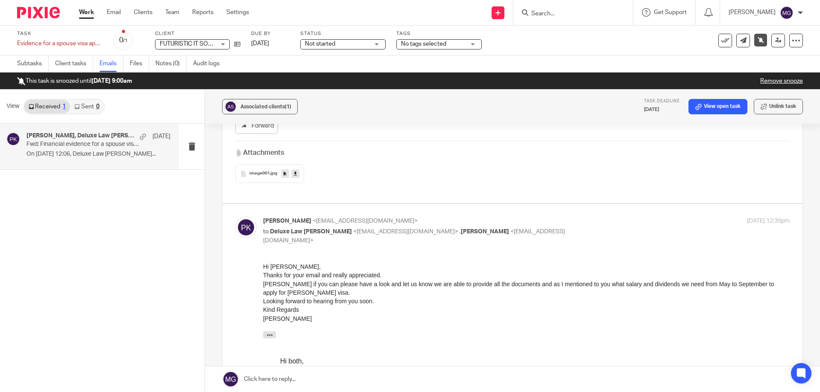
scroll to position [0, 0]
click at [494, 217] on p "pansy khurana <pansykhurana@gmail.com>" at bounding box center [438, 221] width 351 height 9
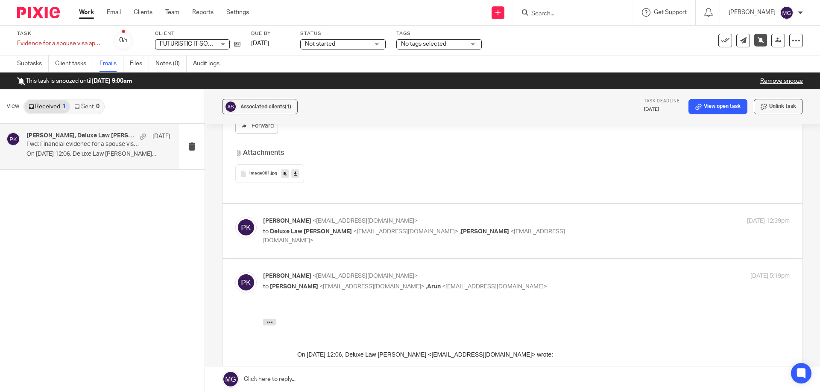
click at [461, 229] on span "[PERSON_NAME]" at bounding box center [485, 232] width 48 height 6
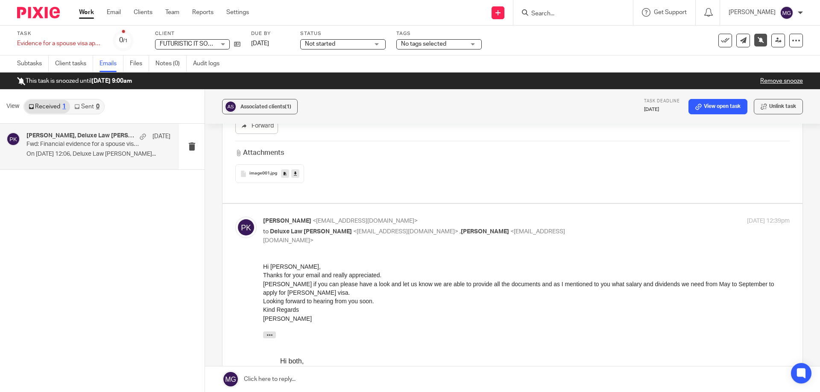
click at [398, 217] on p "pansy khurana <pansykhurana@gmail.com>" at bounding box center [438, 221] width 351 height 9
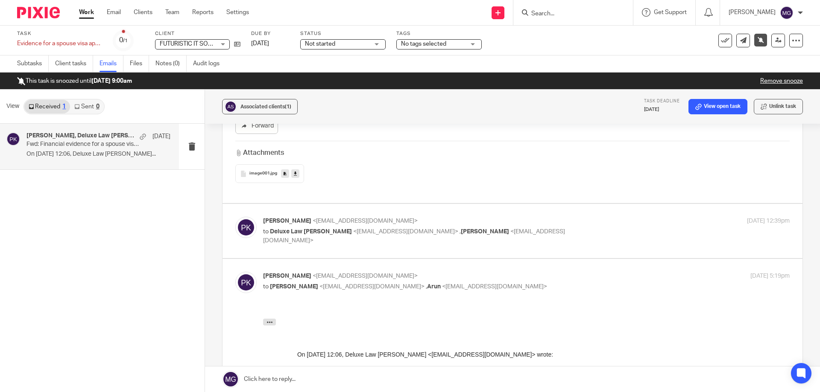
click at [398, 217] on p "pansy khurana <pansykhurana@gmail.com>" at bounding box center [438, 221] width 351 height 9
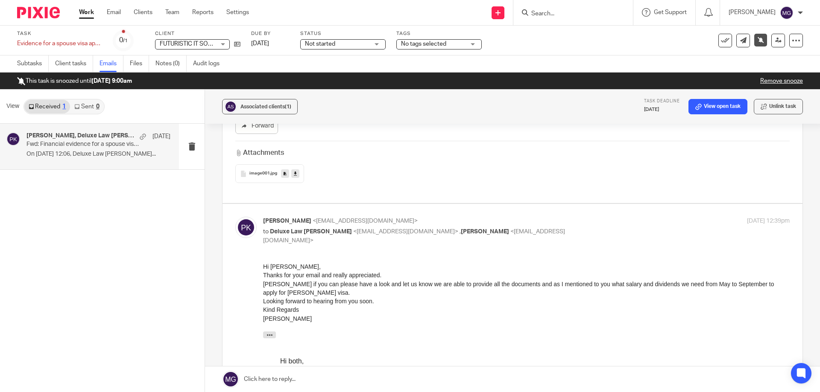
click at [397, 217] on p "pansy khurana <pansykhurana@gmail.com>" at bounding box center [438, 221] width 351 height 9
checkbox input "false"
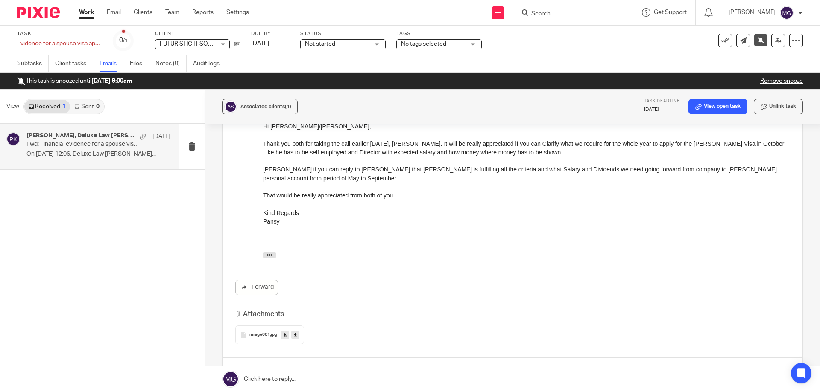
scroll to position [867, 0]
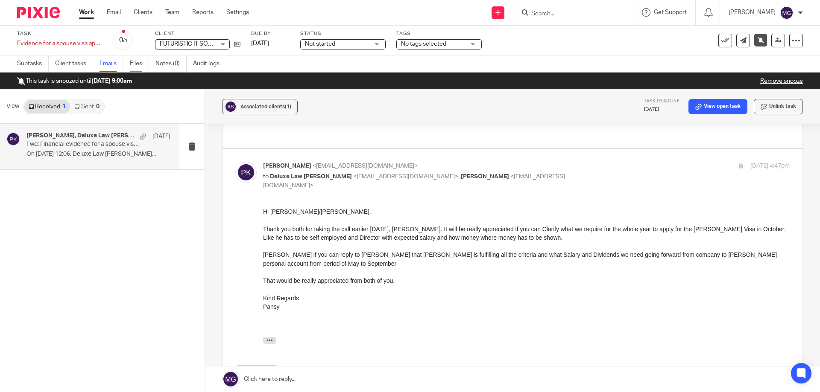
click at [137, 66] on link "Files" at bounding box center [139, 63] width 19 height 17
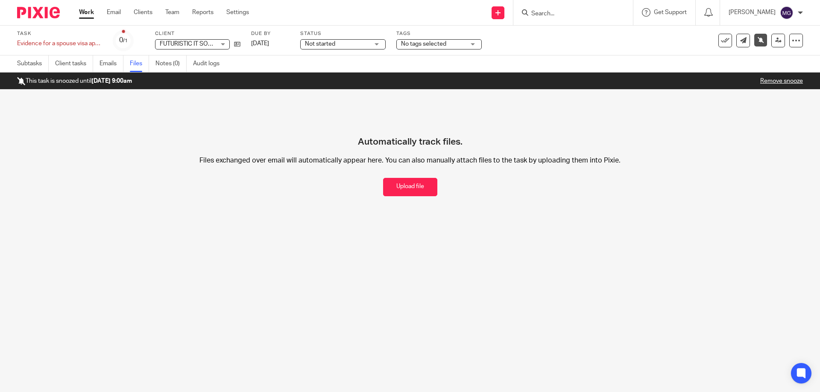
click at [505, 232] on main "Task Evidence for a spouse visa application Save Evidence for a spouse visa app…" at bounding box center [410, 196] width 820 height 392
click at [113, 62] on link "Emails" at bounding box center [111, 63] width 24 height 17
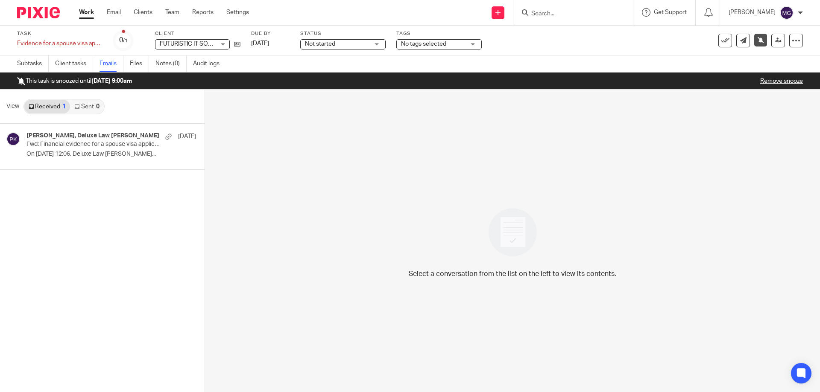
click at [335, 184] on div "Select a conversation from the list on the left to view its contents." at bounding box center [512, 241] width 615 height 303
click at [614, 49] on div "Task Evidence for a spouse visa application Save Evidence for a spouse visa app…" at bounding box center [344, 40] width 654 height 20
